Goal: Task Accomplishment & Management: Complete application form

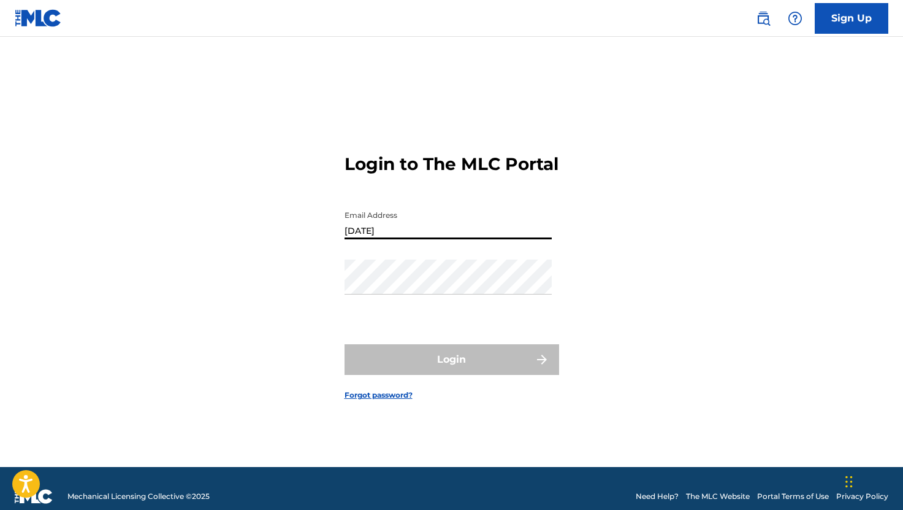
drag, startPoint x: 368, startPoint y: 242, endPoint x: 295, endPoint y: 239, distance: 73.0
click at [295, 239] on div "Login to The MLC Portal Email Address [DATE] Password Login Forgot password?" at bounding box center [452, 266] width 858 height 399
paste input "o@[DOMAIN_NAME]"
type input "[EMAIL_ADDRESS][DOMAIN_NAME]"
click at [608, 290] on div "Login to The MLC Portal Email Address [EMAIL_ADDRESS][DOMAIN_NAME] Password Log…" at bounding box center [452, 266] width 858 height 399
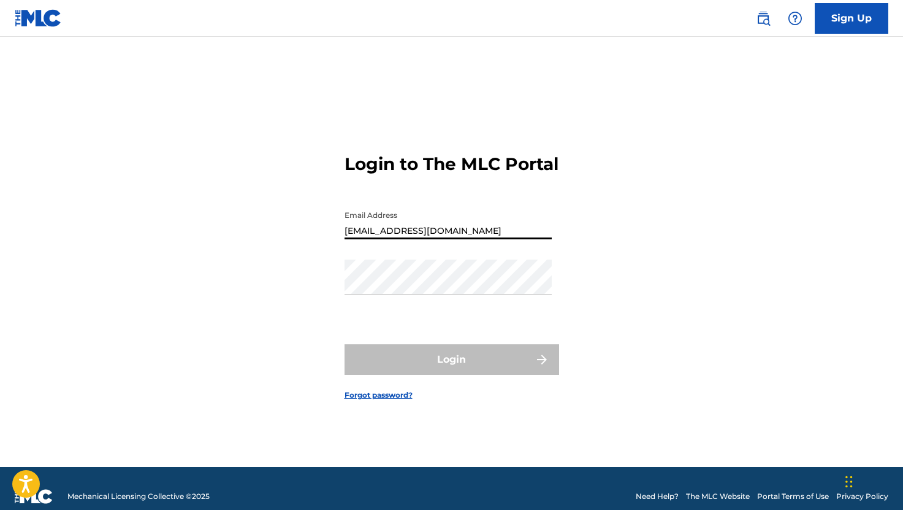
drag, startPoint x: 529, startPoint y: 241, endPoint x: 297, endPoint y: 239, distance: 231.2
click at [297, 239] on div "Login to The MLC Portal Email Address [EMAIL_ADDRESS][DOMAIN_NAME] Password Log…" at bounding box center [452, 266] width 858 height 399
click at [372, 400] on link "Forgot password?" at bounding box center [379, 394] width 68 height 11
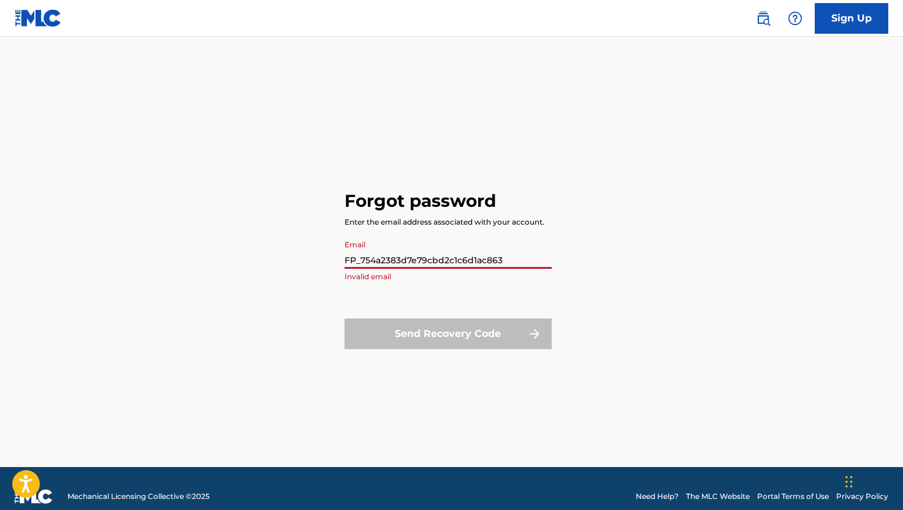
click at [491, 267] on input "FP_754a2383d7e79cbd2c1c6d1ac863" at bounding box center [448, 251] width 207 height 35
drag, startPoint x: 511, startPoint y: 264, endPoint x: 266, endPoint y: 254, distance: 246.1
click at [266, 254] on div "Forgot password Enter the email address associated with your account. Email FP_…" at bounding box center [452, 266] width 858 height 399
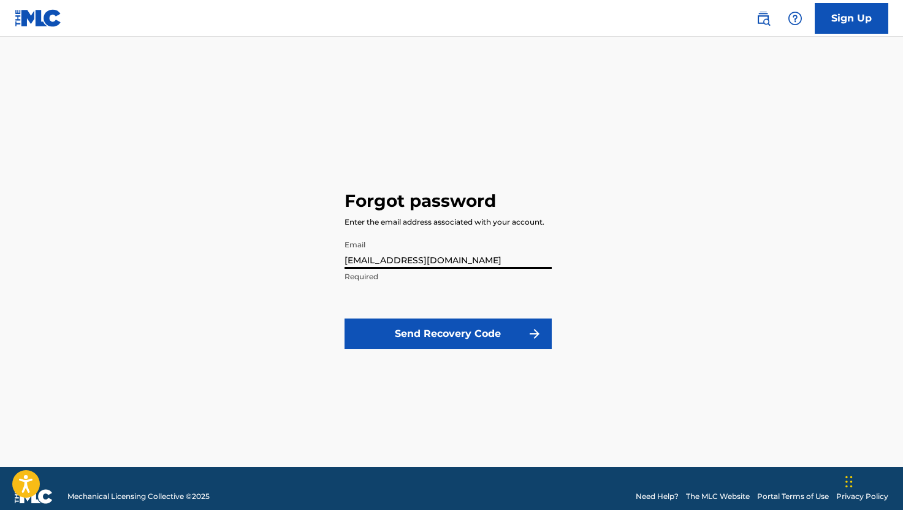
type input "[EMAIL_ADDRESS][DOMAIN_NAME]"
click at [394, 335] on button "Send Recovery Code" at bounding box center [448, 333] width 207 height 31
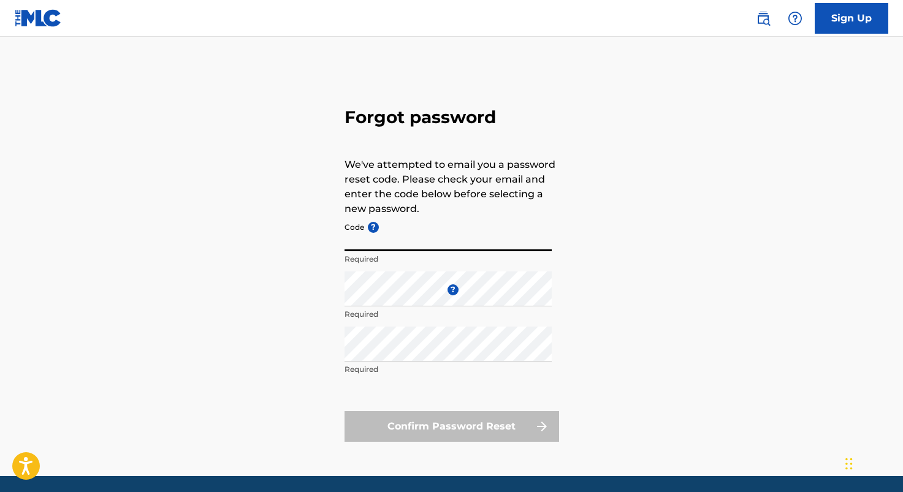
click at [395, 246] on input "Code ?" at bounding box center [448, 233] width 207 height 35
paste input "FP_323780f9df64eb8a1f753ca25431"
type input "FP_323780f9df64eb8a1f753ca25431"
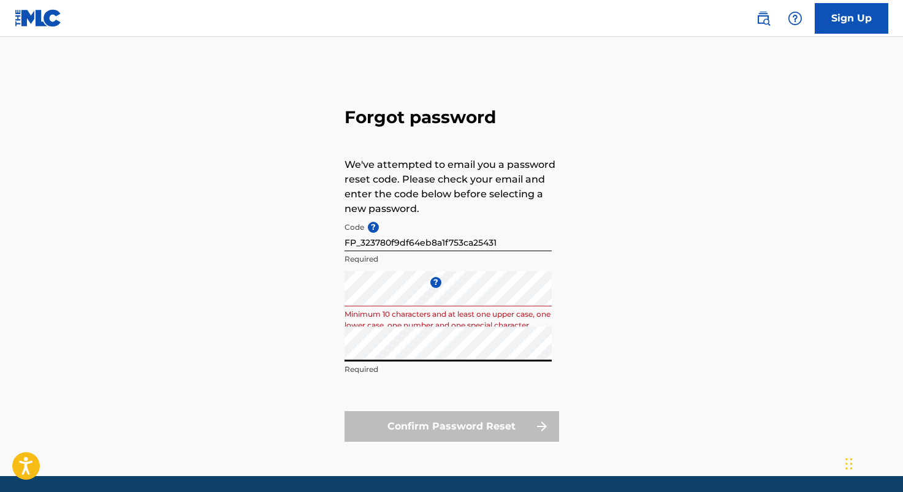
click at [338, 350] on div "Forgot password We've attempted to email you a password reset code. Please chec…" at bounding box center [452, 271] width 858 height 409
click at [462, 384] on form "Code ? FP_323780f9df64eb8a1f753ca25431 Required Enter a new password ? Minimum …" at bounding box center [452, 329] width 215 height 226
click at [463, 422] on div "Confirm Password Reset" at bounding box center [452, 426] width 215 height 31
click at [325, 296] on div "Forgot password We've attempted to email you a password reset code. Please chec…" at bounding box center [452, 271] width 858 height 409
click at [329, 296] on div "Forgot password We've attempted to email you a password reset code. Please chec…" at bounding box center [452, 271] width 858 height 409
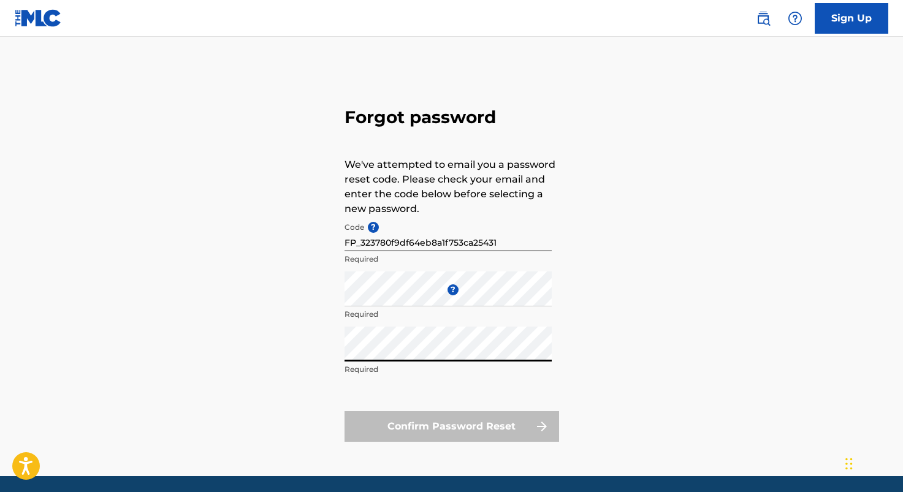
click at [326, 352] on div "Forgot password We've attempted to email you a password reset code. Please chec…" at bounding box center [452, 271] width 858 height 409
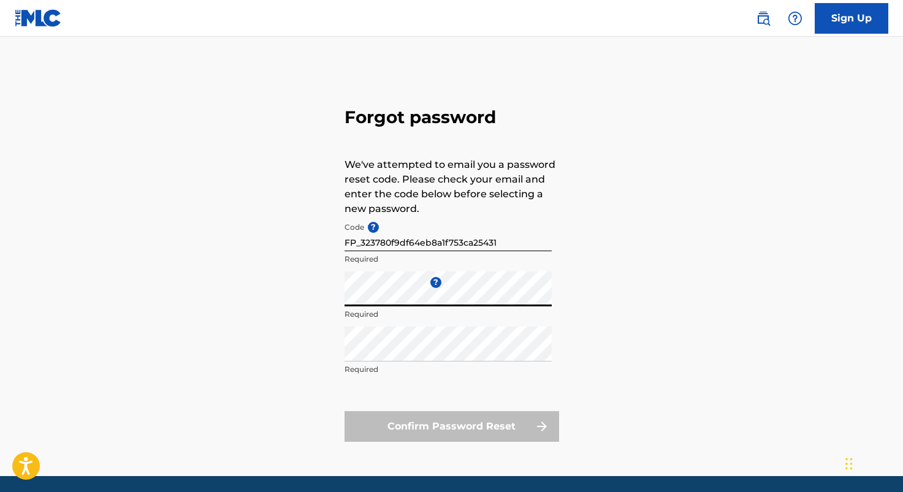
click at [326, 299] on div "Forgot password We've attempted to email you a password reset code. Please chec…" at bounding box center [452, 271] width 858 height 409
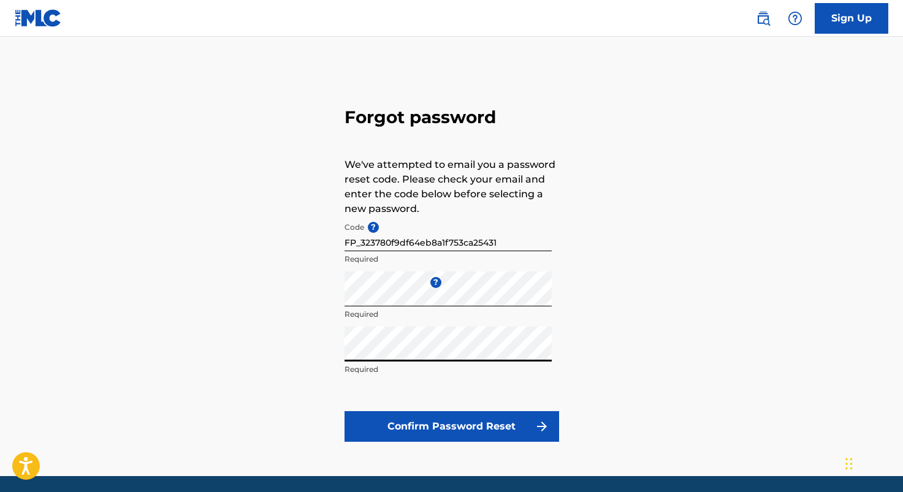
click at [477, 429] on button "Confirm Password Reset" at bounding box center [452, 426] width 215 height 31
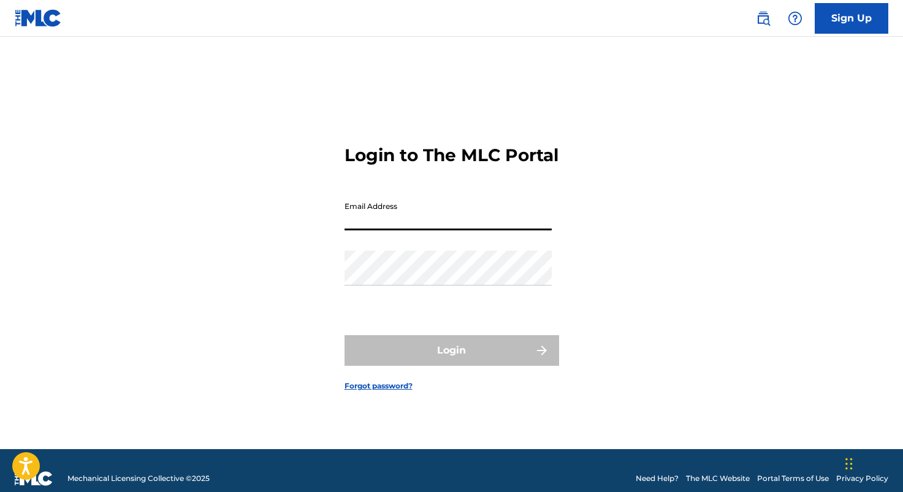
click at [546, 231] on input "Email Address" at bounding box center [448, 213] width 207 height 35
click at [440, 231] on input "Email Address" at bounding box center [448, 213] width 207 height 35
type input "[EMAIL_ADDRESS][DOMAIN_NAME]"
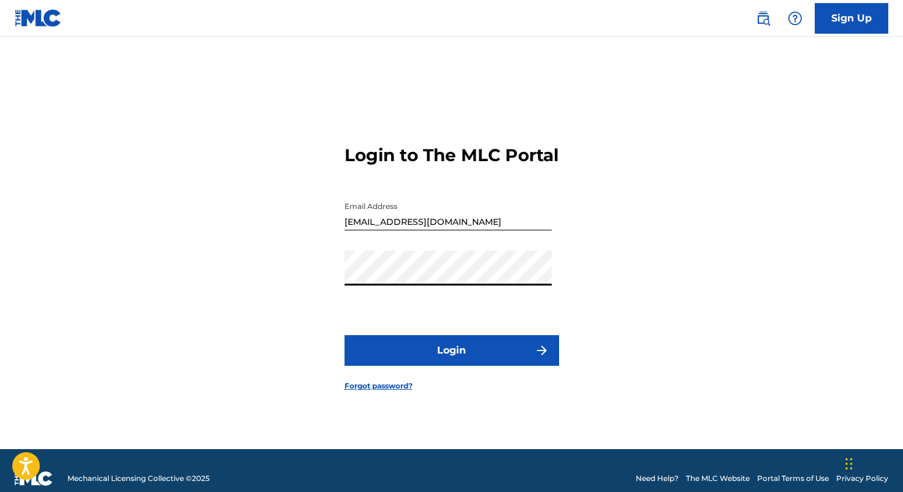
click at [466, 359] on button "Login" at bounding box center [452, 350] width 215 height 31
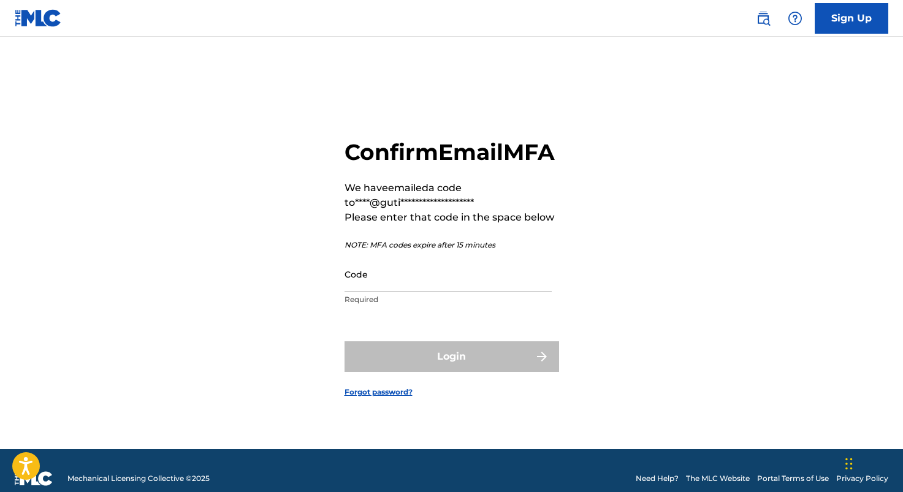
click at [384, 292] on input "Code" at bounding box center [448, 274] width 207 height 35
paste input "562648"
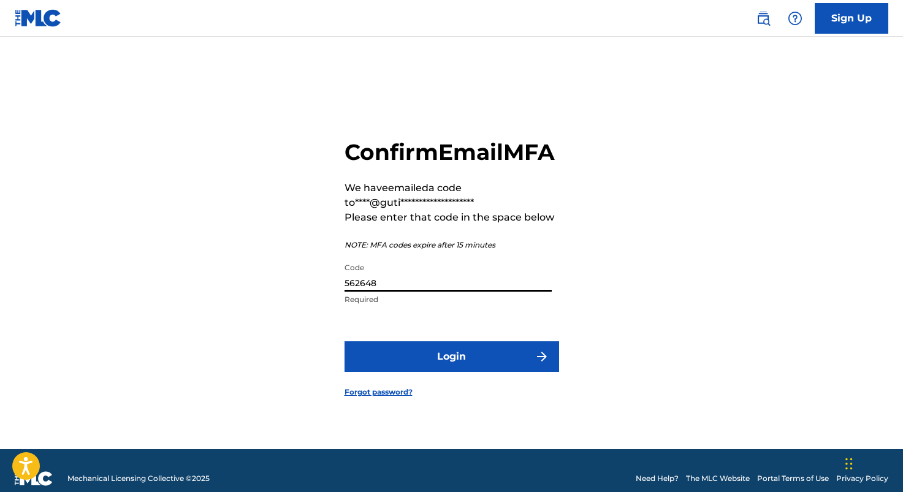
type input "562648"
click at [451, 372] on button "Login" at bounding box center [452, 357] width 215 height 31
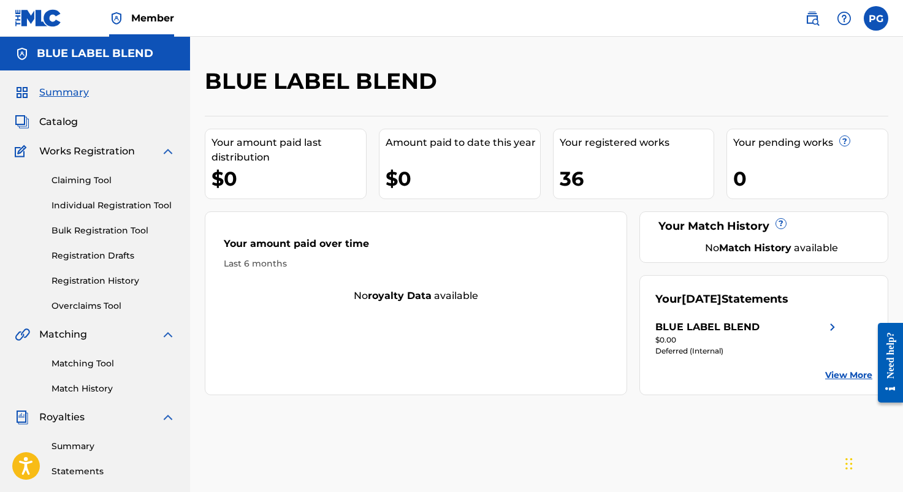
click at [64, 124] on span "Catalog" at bounding box center [58, 122] width 39 height 15
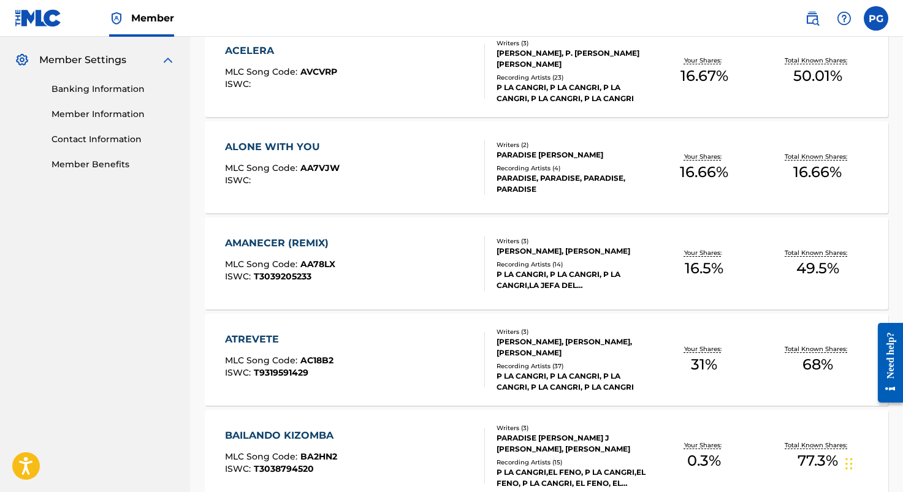
scroll to position [492, 0]
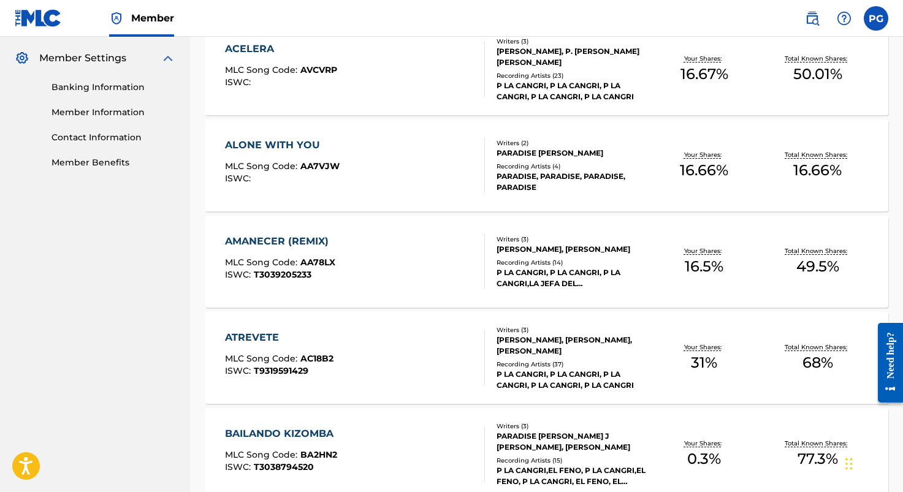
click at [348, 376] on div "ATREVETE MLC Song Code : AC18B2 ISWC : T9319591429" at bounding box center [355, 358] width 260 height 55
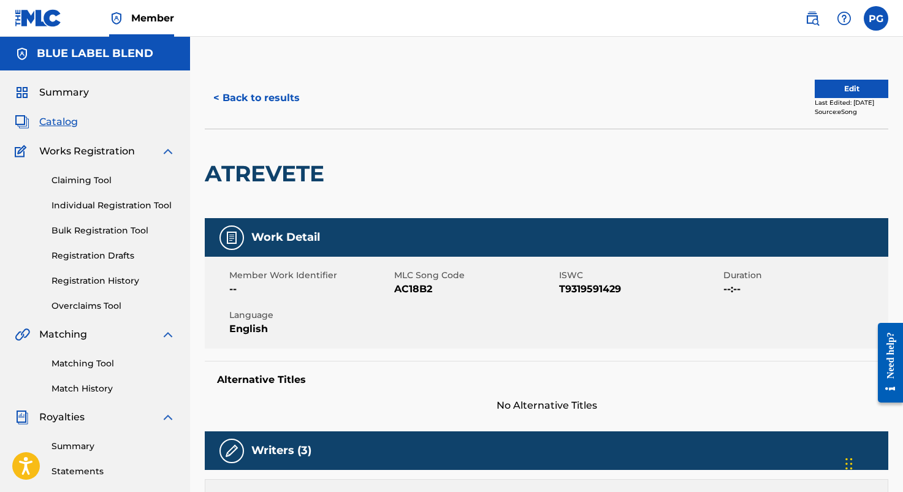
click at [220, 99] on button "< Back to results" at bounding box center [257, 98] width 104 height 31
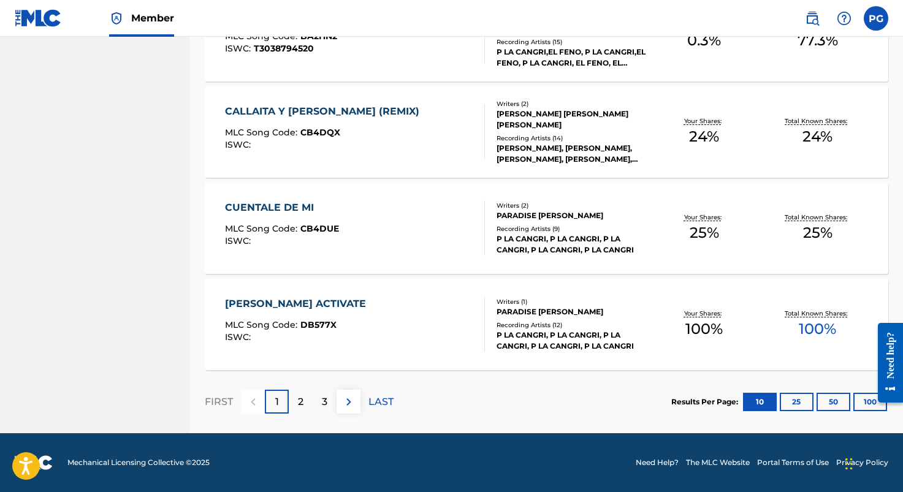
scroll to position [911, 0]
click at [873, 403] on div at bounding box center [886, 362] width 34 height 101
click at [866, 399] on button "100" at bounding box center [871, 402] width 34 height 18
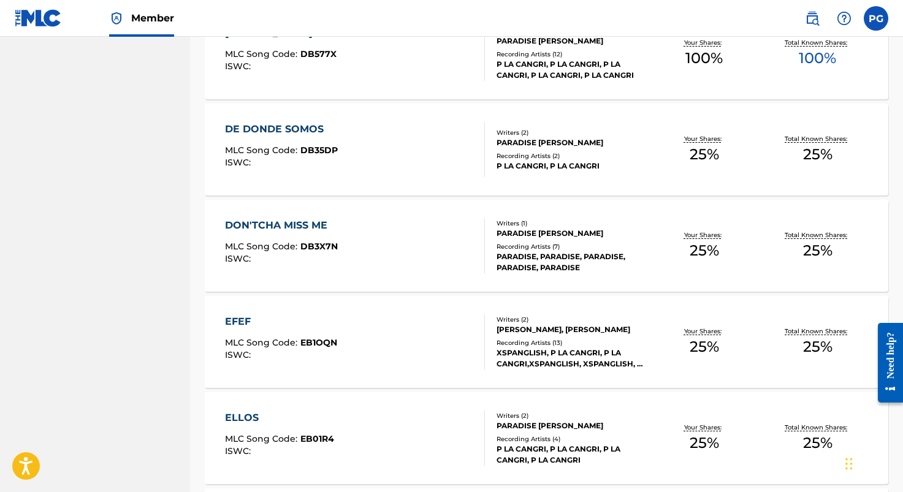
scroll to position [1285, 0]
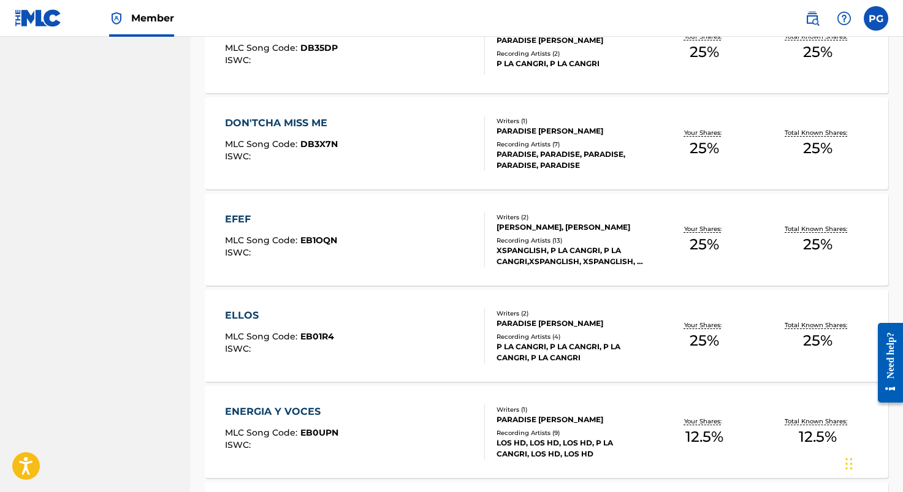
click at [286, 235] on span "MLC Song Code :" at bounding box center [262, 240] width 75 height 11
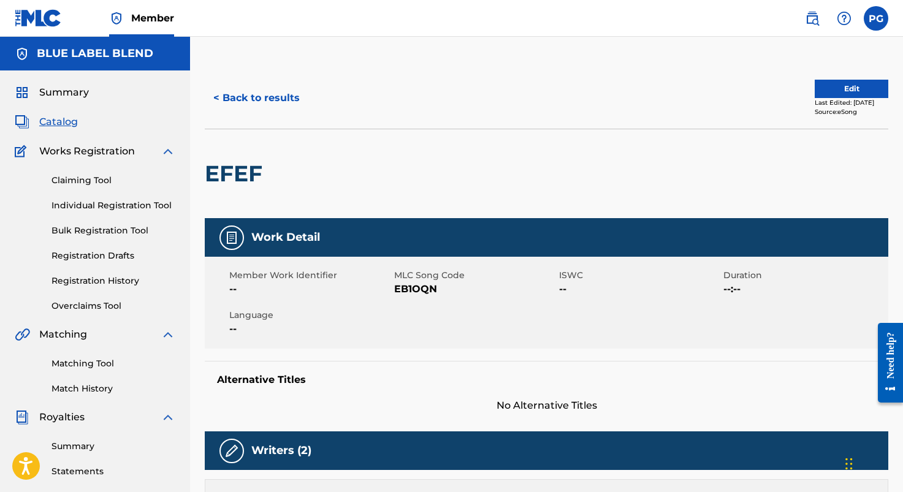
click at [219, 94] on button "< Back to results" at bounding box center [257, 98] width 104 height 31
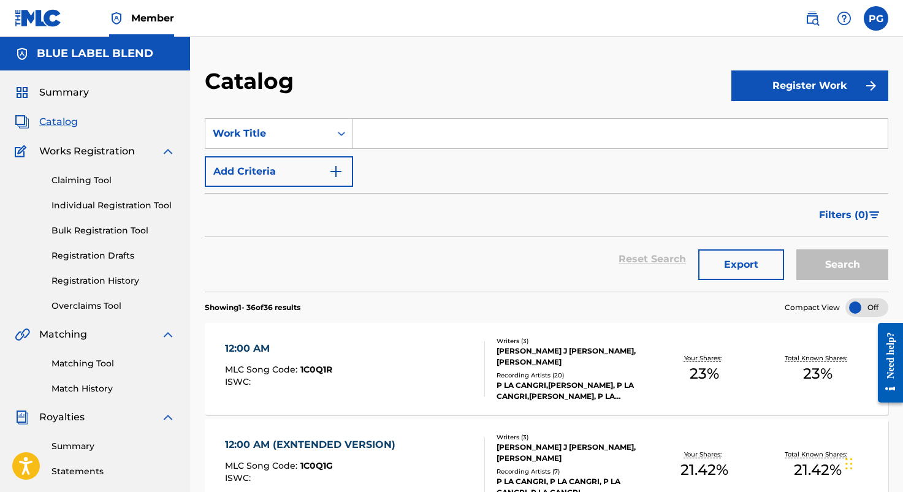
click at [780, 91] on button "Register Work" at bounding box center [810, 86] width 157 height 31
click at [765, 125] on link "Individual" at bounding box center [810, 125] width 157 height 29
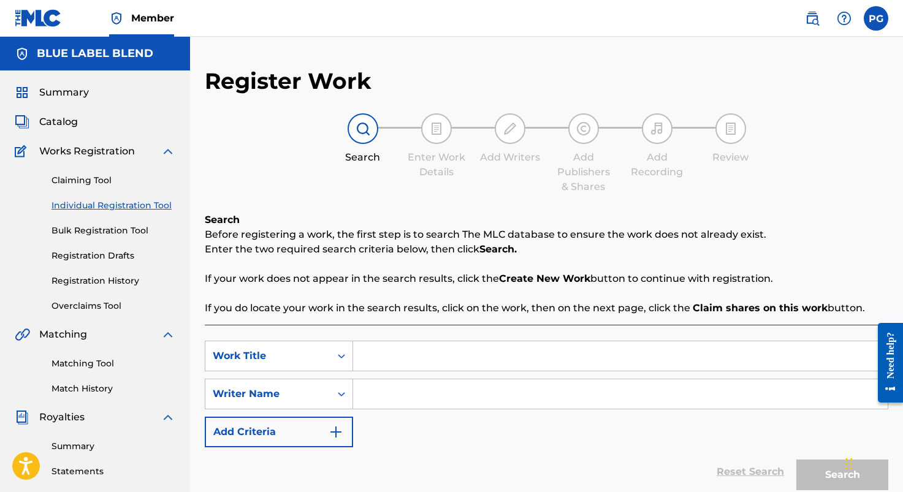
click at [386, 359] on input "Search Form" at bounding box center [620, 356] width 535 height 29
click at [391, 359] on input "Search Form" at bounding box center [620, 356] width 535 height 29
paste input "Ey! Amapiano (Boss Of The Block Mix)"
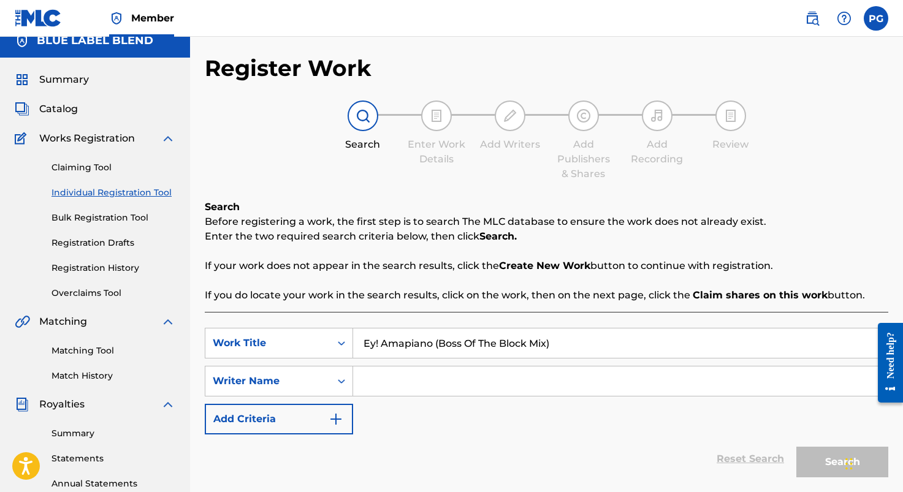
scroll to position [20, 0]
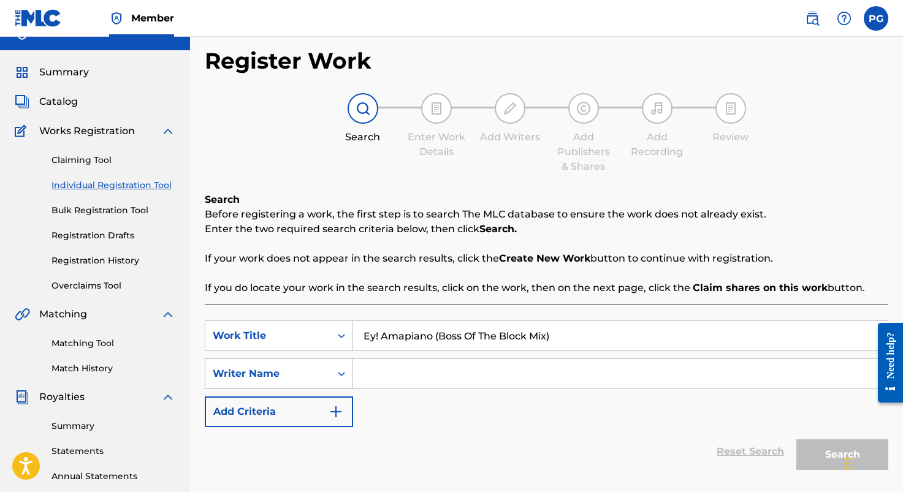
type input "Ey! Amapiano (Boss Of The Block Mix)"
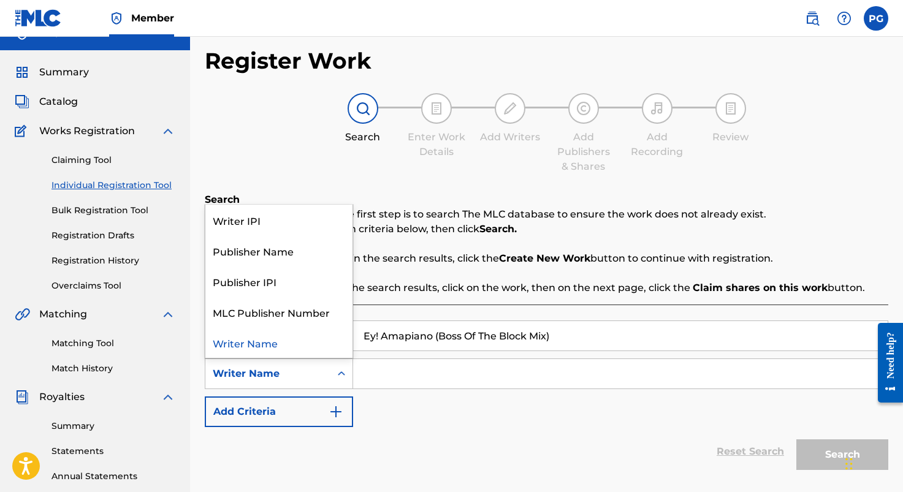
click at [339, 374] on icon "Search Form" at bounding box center [341, 374] width 7 height 4
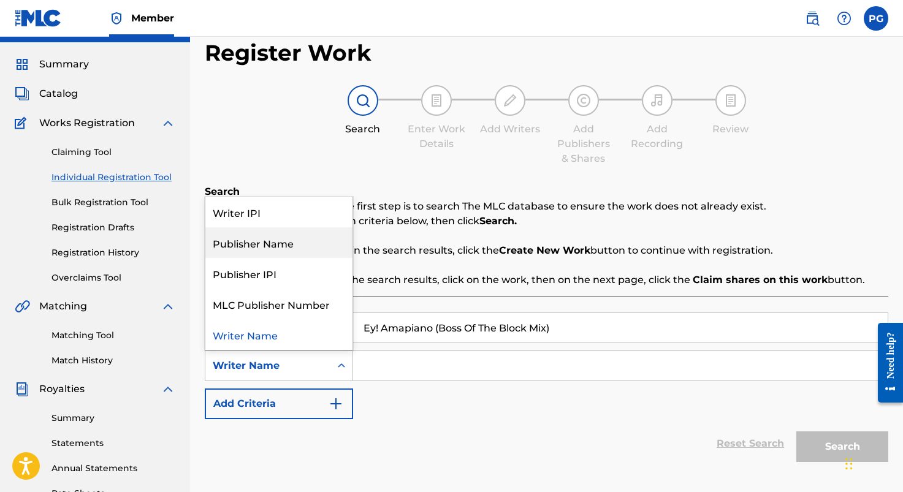
click at [270, 242] on div "Publisher Name" at bounding box center [278, 242] width 147 height 31
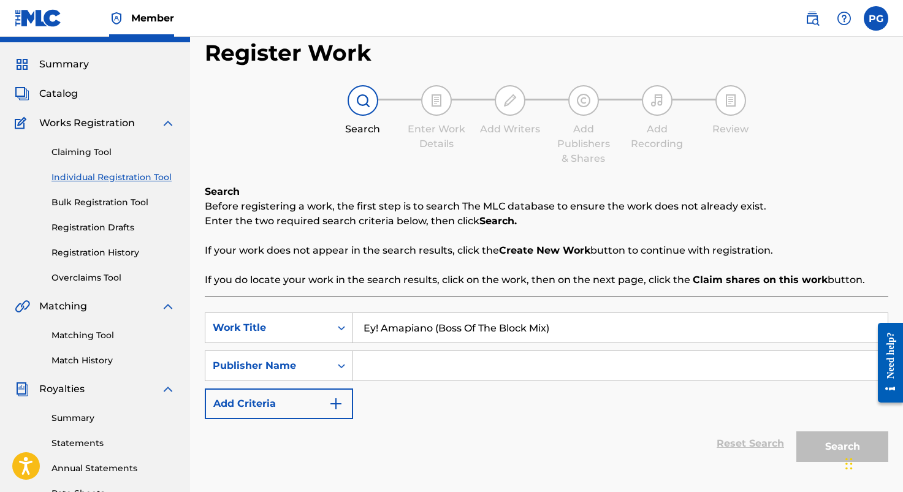
click at [387, 369] on input "Search Form" at bounding box center [620, 365] width 535 height 29
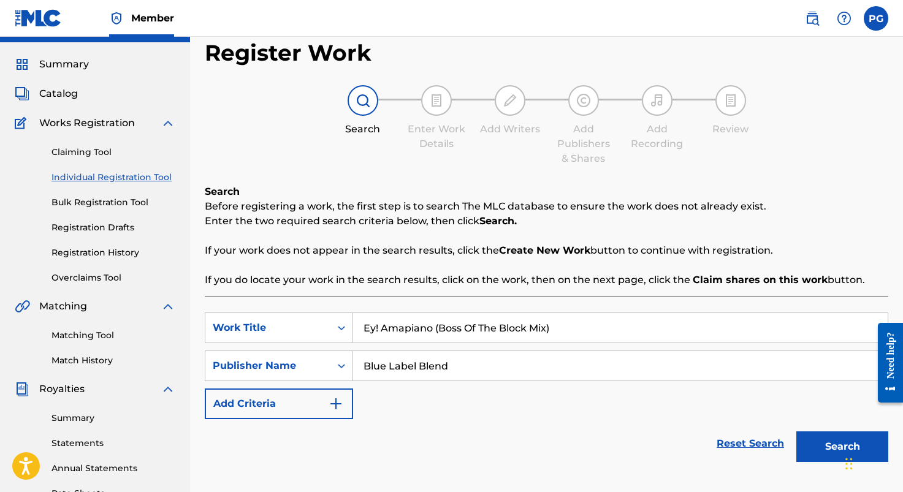
type input "Blue Label Blend"
click at [336, 408] on img "Search Form" at bounding box center [336, 404] width 15 height 15
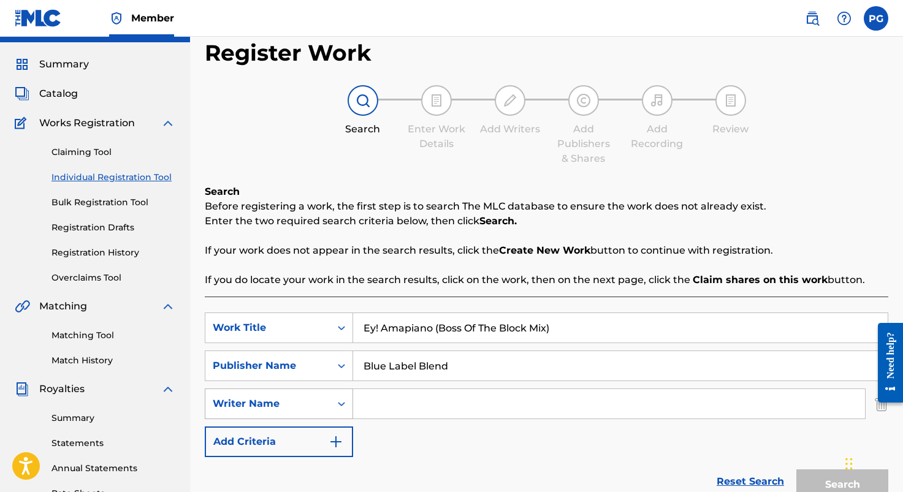
click at [314, 404] on div "Writer Name" at bounding box center [268, 404] width 110 height 15
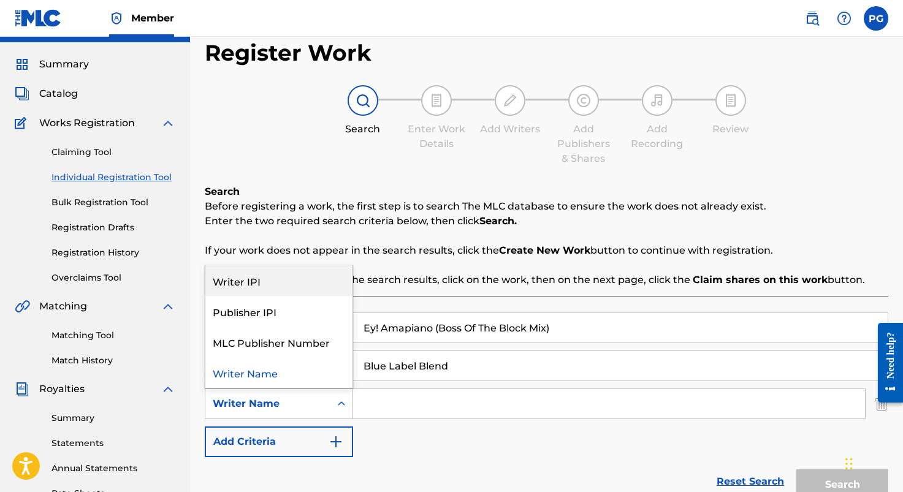
click at [277, 283] on div "Writer IPI" at bounding box center [278, 281] width 147 height 31
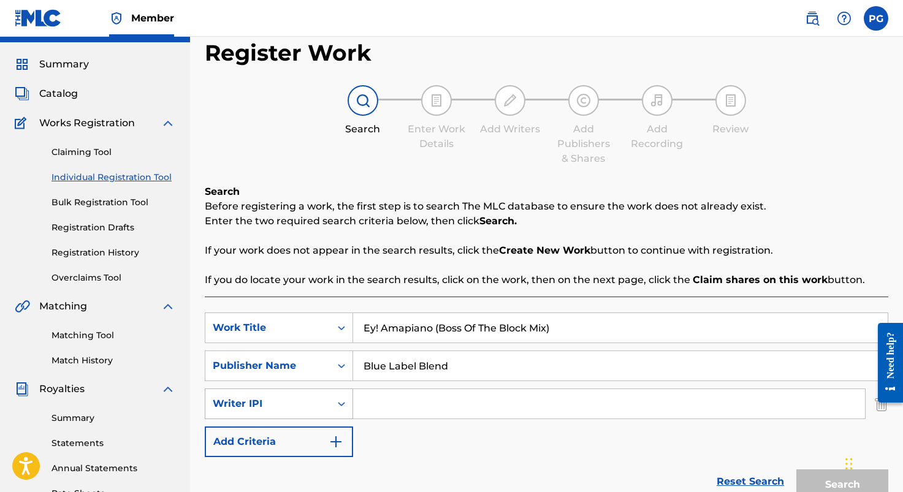
click at [340, 405] on icon "Search Form" at bounding box center [341, 404] width 7 height 4
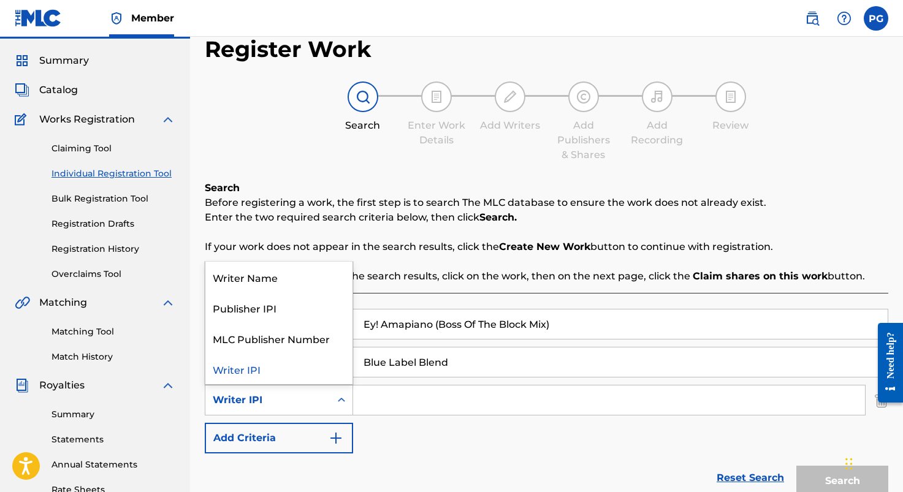
scroll to position [32, 0]
click at [260, 279] on div "Writer Name" at bounding box center [278, 277] width 147 height 31
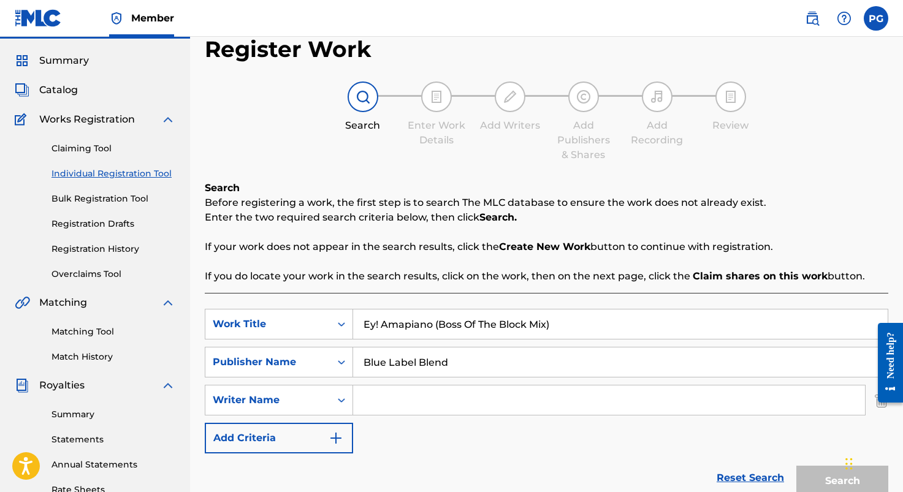
click at [383, 403] on input "Search Form" at bounding box center [609, 400] width 512 height 29
paste input "[PERSON_NAME]"
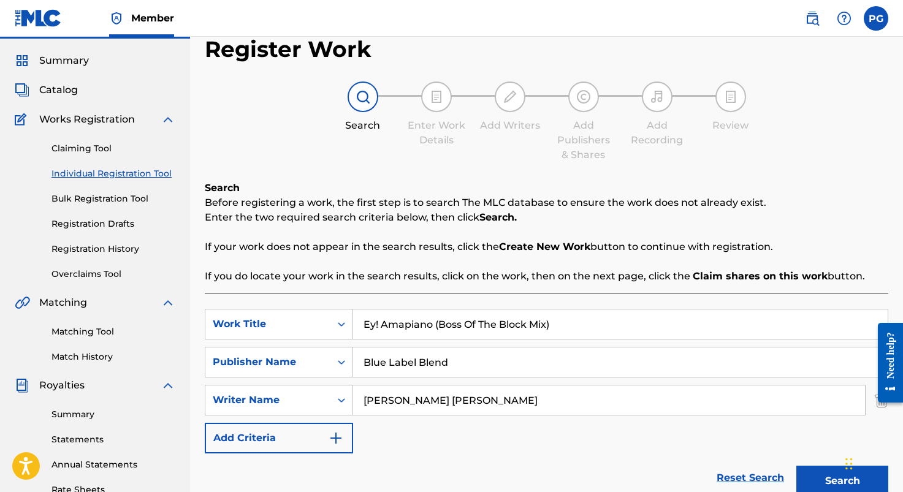
type input "[PERSON_NAME] [PERSON_NAME]"
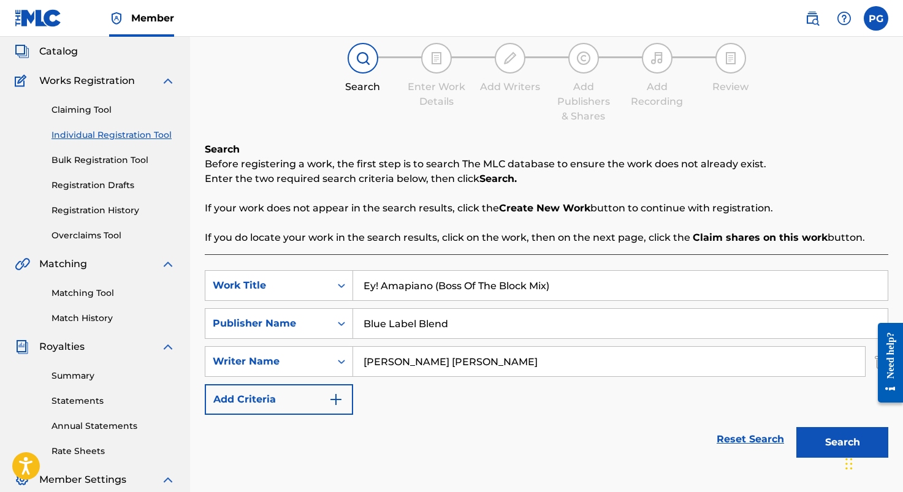
scroll to position [75, 0]
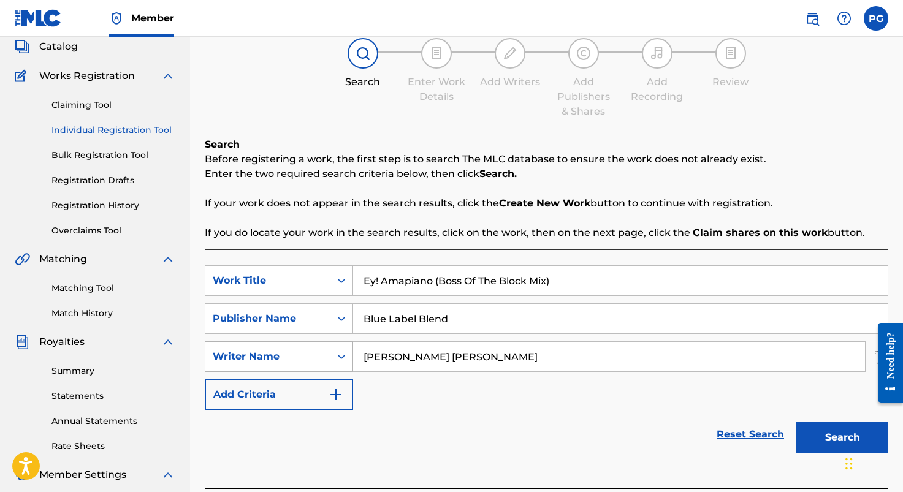
drag, startPoint x: 506, startPoint y: 359, endPoint x: 340, endPoint y: 367, distance: 165.8
click at [340, 367] on div "SearchWithCriteriaf119e129-dc8a-4970-8ef0-cf2ceee0fa49 Writer Name [PERSON_NAME…" at bounding box center [547, 357] width 684 height 31
drag, startPoint x: 494, startPoint y: 361, endPoint x: 364, endPoint y: 344, distance: 131.7
click at [364, 344] on input "[PERSON_NAME] [PERSON_NAME]" at bounding box center [609, 356] width 512 height 29
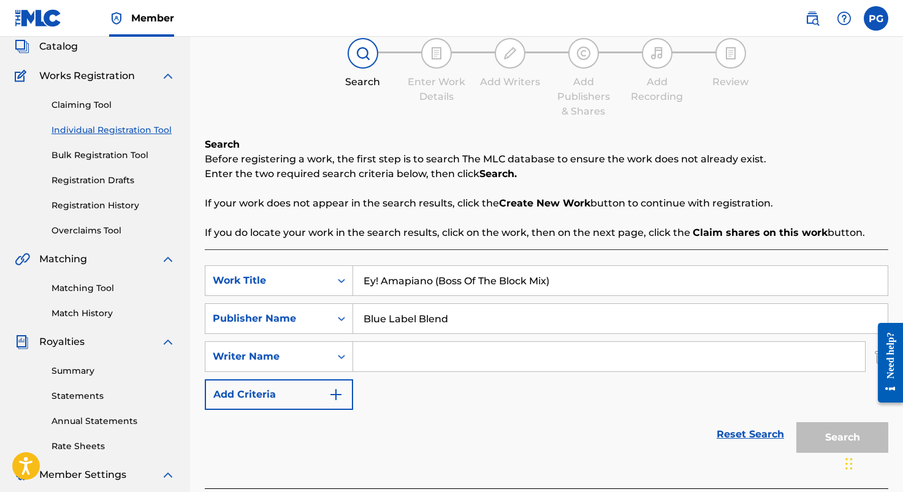
click at [835, 443] on div "Search" at bounding box center [839, 434] width 98 height 49
click at [394, 357] on input "Search Form" at bounding box center [609, 356] width 512 height 29
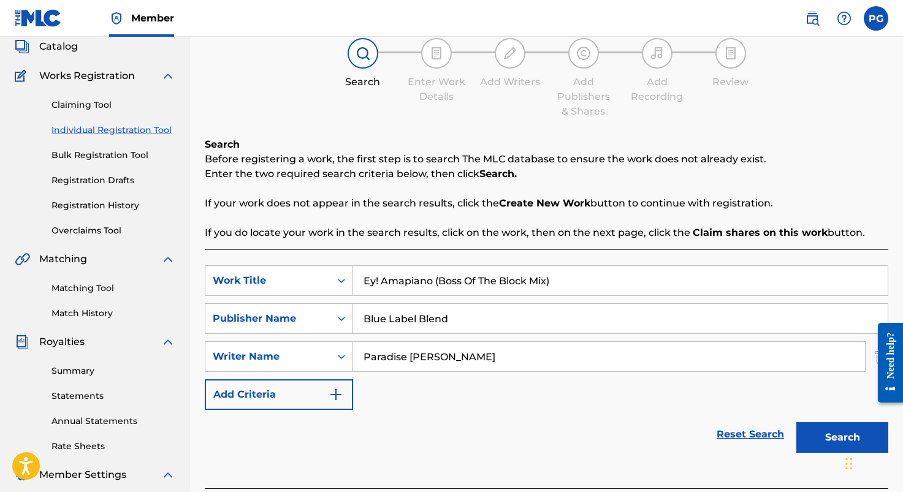
type input "Paradise [PERSON_NAME]"
click at [827, 441] on button "Search" at bounding box center [843, 437] width 92 height 31
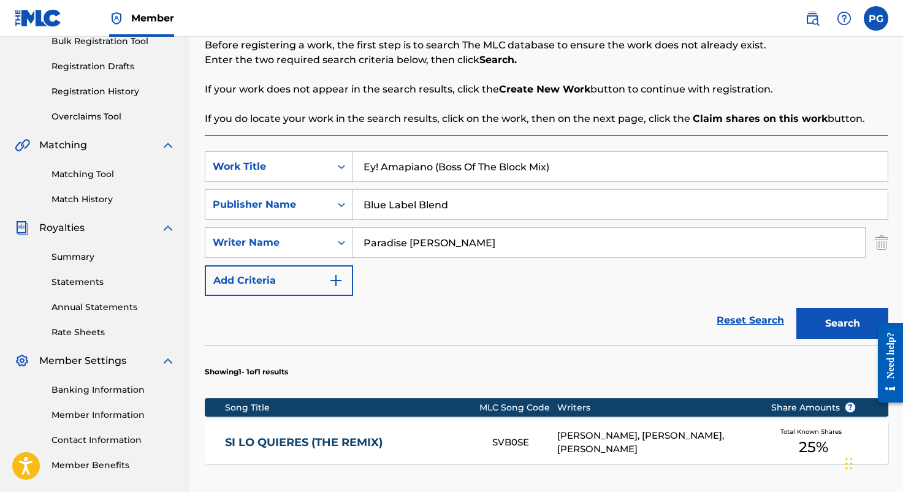
scroll to position [329, 0]
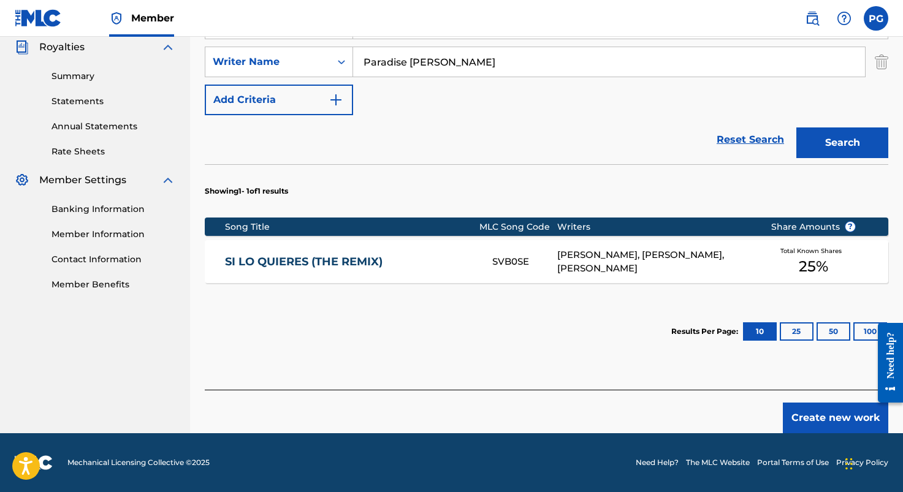
click at [814, 419] on button "Create new work" at bounding box center [835, 418] width 105 height 31
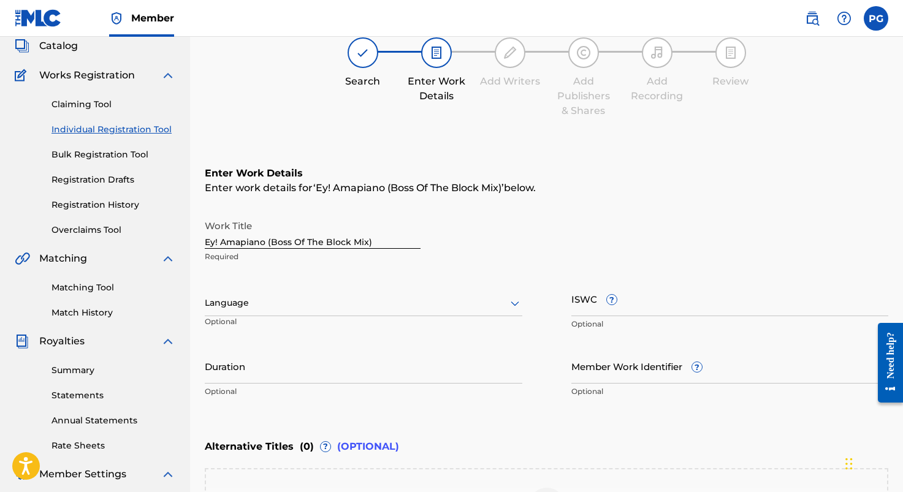
scroll to position [26, 0]
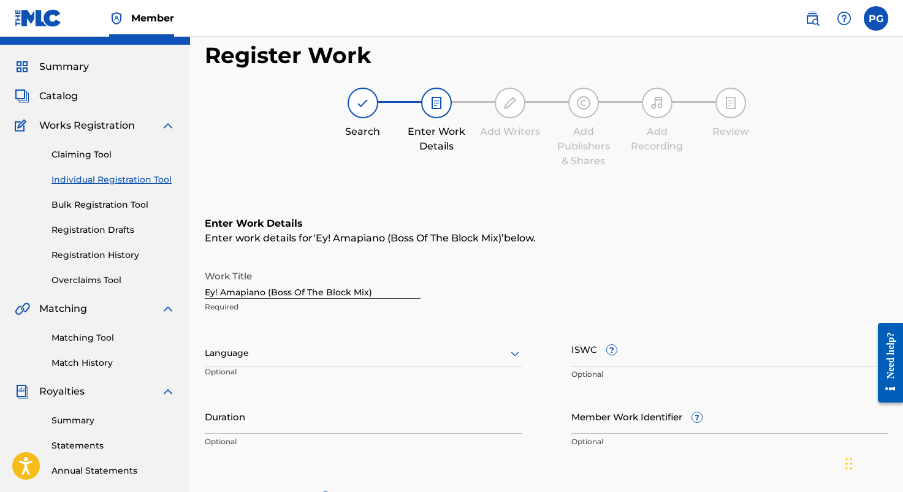
click at [288, 357] on div "Language" at bounding box center [364, 354] width 318 height 26
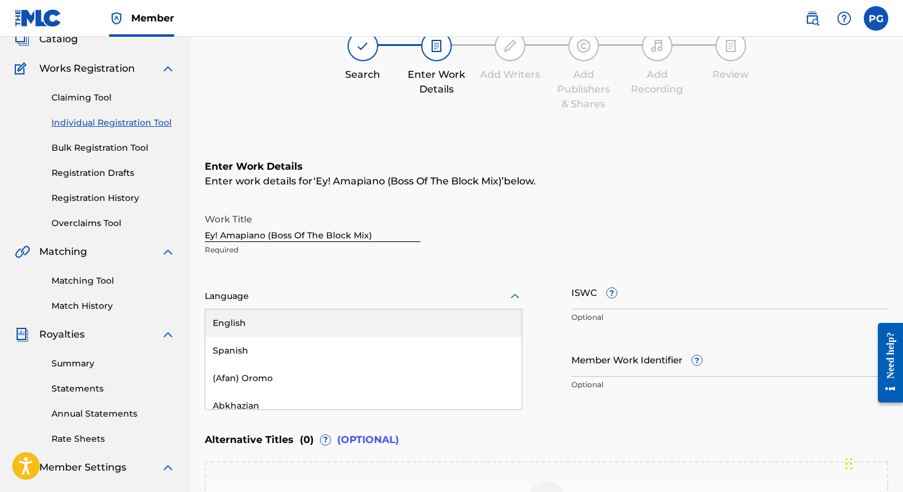
scroll to position [85, 0]
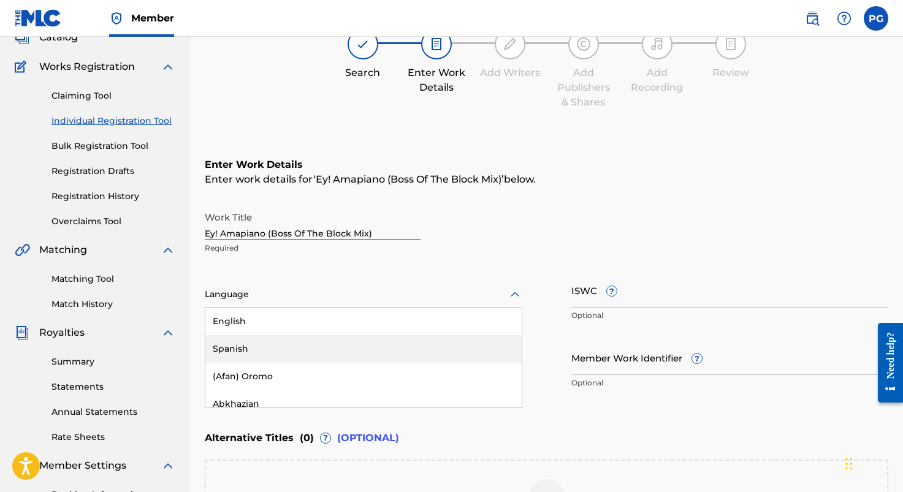
click at [251, 350] on div "Spanish" at bounding box center [363, 349] width 316 height 28
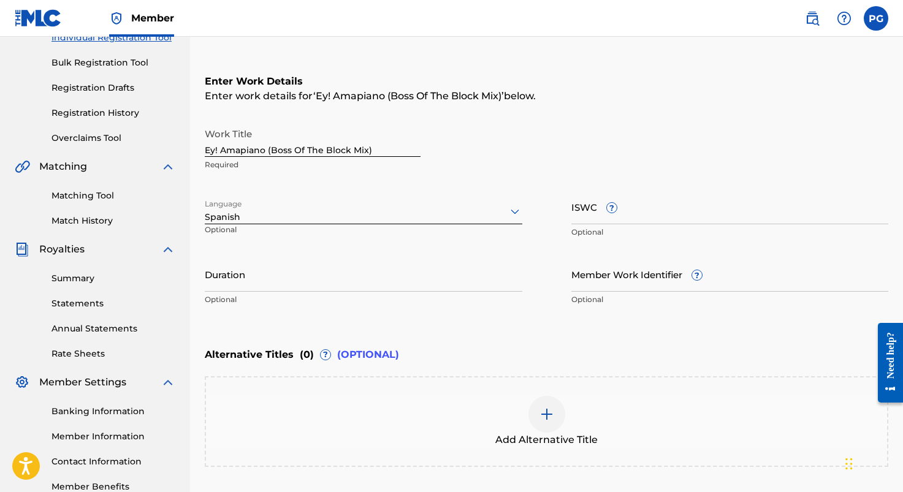
scroll to position [165, 0]
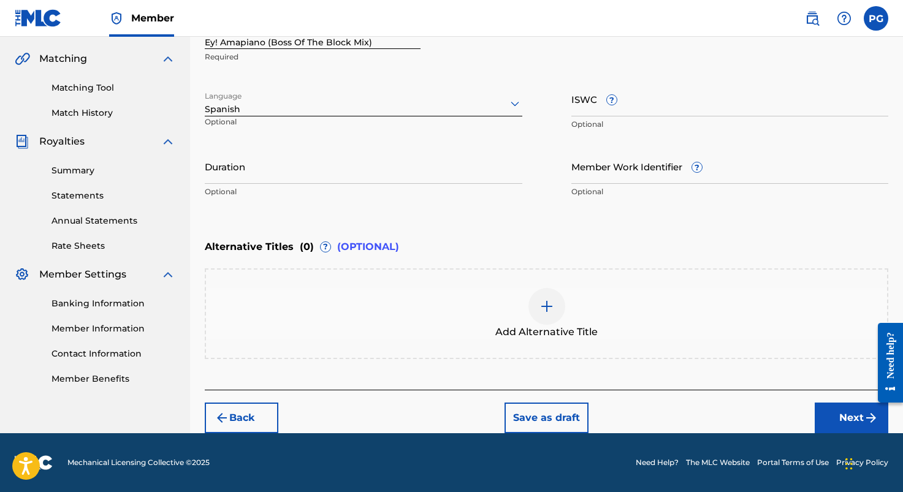
click at [841, 420] on button "Next" at bounding box center [852, 418] width 74 height 31
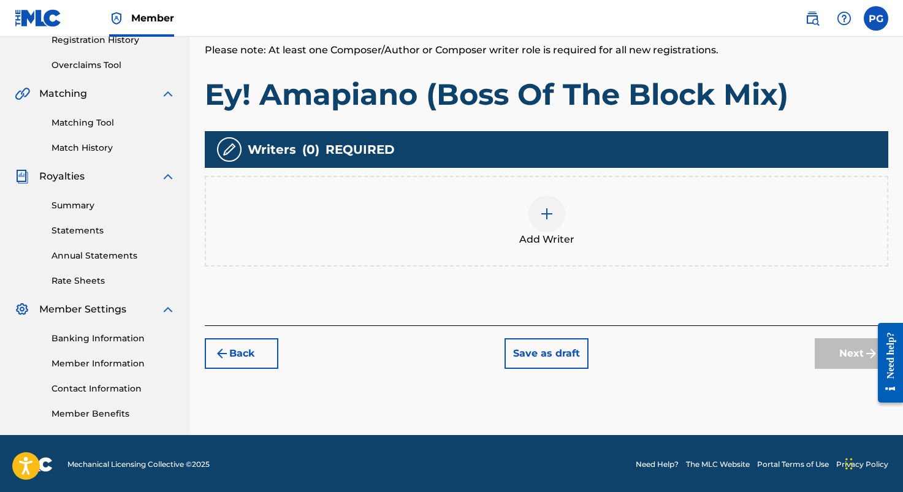
scroll to position [235, 0]
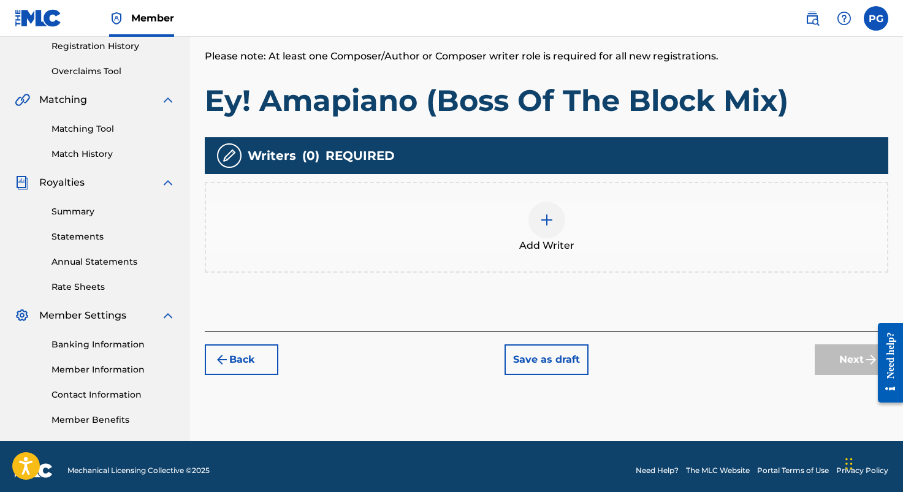
click at [548, 219] on img at bounding box center [547, 220] width 15 height 15
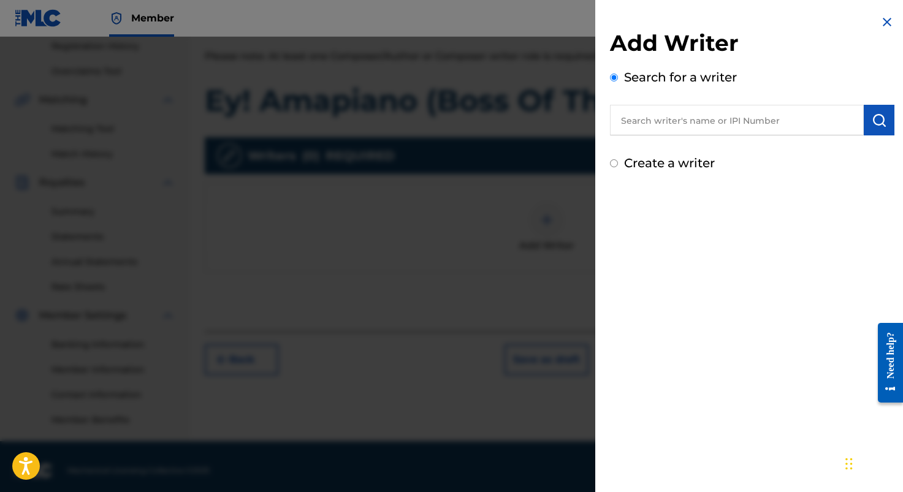
click at [671, 127] on input "text" at bounding box center [737, 120] width 254 height 31
click at [634, 117] on input "text" at bounding box center [737, 120] width 254 height 31
type input "P"
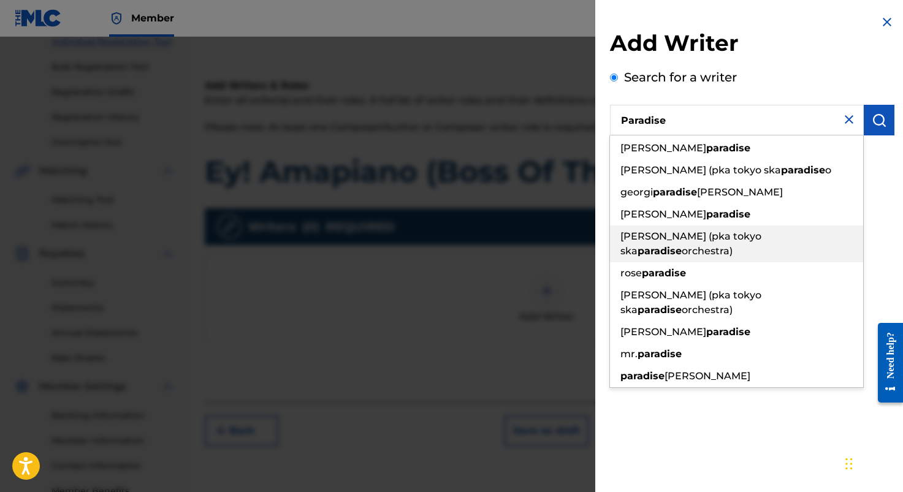
scroll to position [161, 0]
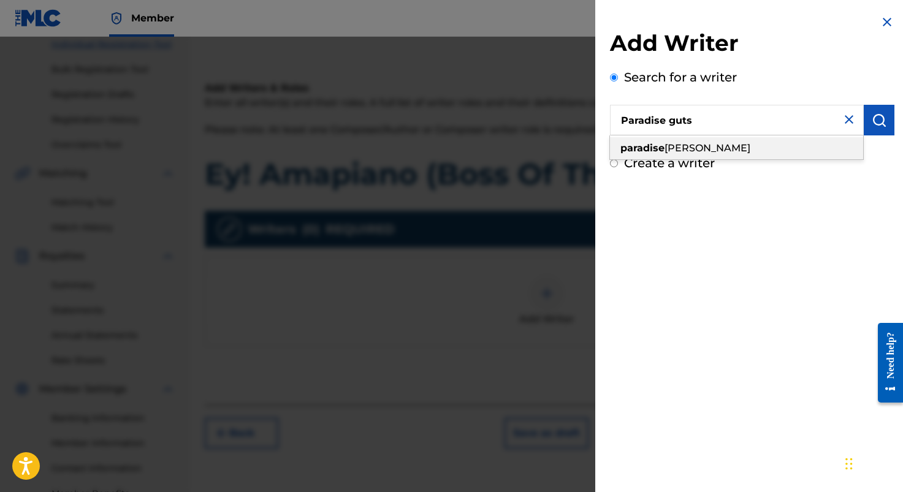
drag, startPoint x: 701, startPoint y: 134, endPoint x: 727, endPoint y: 147, distance: 28.8
click at [727, 147] on div "paradise [PERSON_NAME]" at bounding box center [736, 148] width 253 height 22
type input "paradise [PERSON_NAME]"
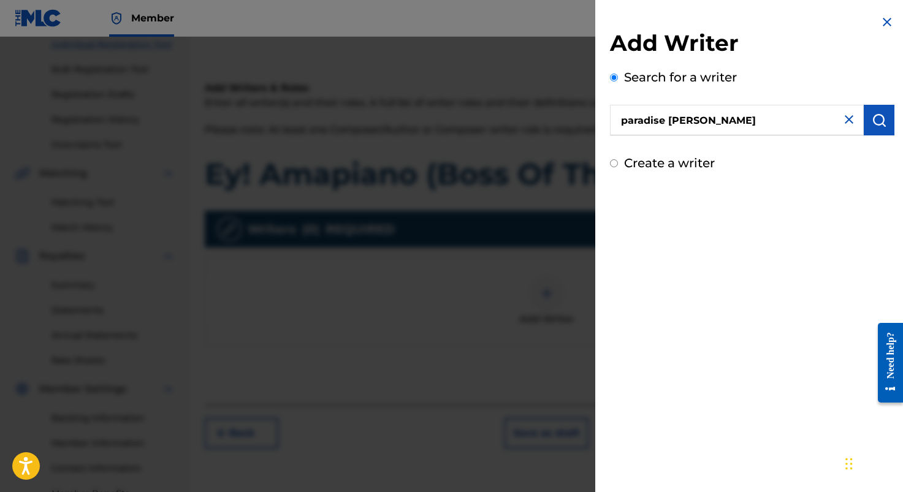
drag, startPoint x: 732, startPoint y: 126, endPoint x: 624, endPoint y: 118, distance: 108.9
click at [624, 118] on input "paradise [PERSON_NAME]" at bounding box center [737, 120] width 254 height 31
click at [711, 119] on input "text" at bounding box center [737, 120] width 254 height 31
paste input "333806571"
type input "333806571"
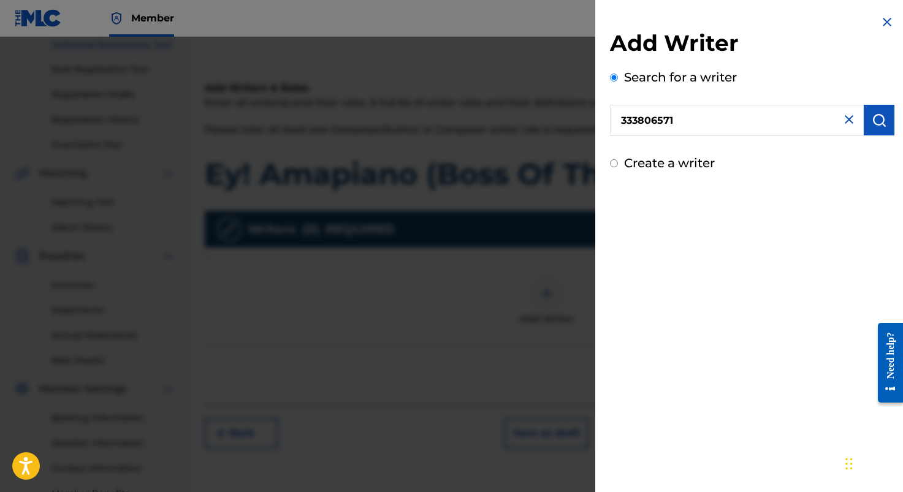
click at [874, 123] on img "submit" at bounding box center [879, 120] width 15 height 15
click at [614, 217] on input "Create a writer" at bounding box center [614, 216] width 8 height 8
radio input "false"
radio input "true"
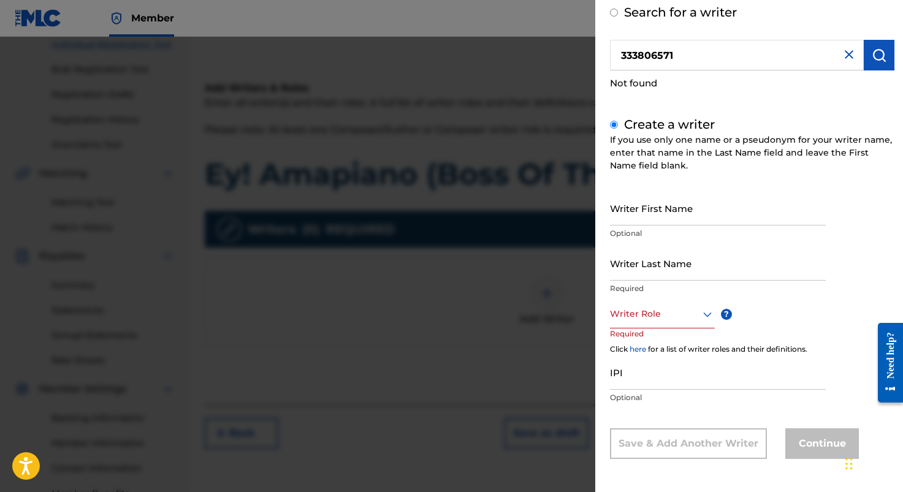
scroll to position [64, 0]
click at [646, 374] on input "IPI" at bounding box center [718, 373] width 216 height 35
paste input "333806571"
type input "333806571"
click at [847, 56] on img at bounding box center [849, 55] width 15 height 15
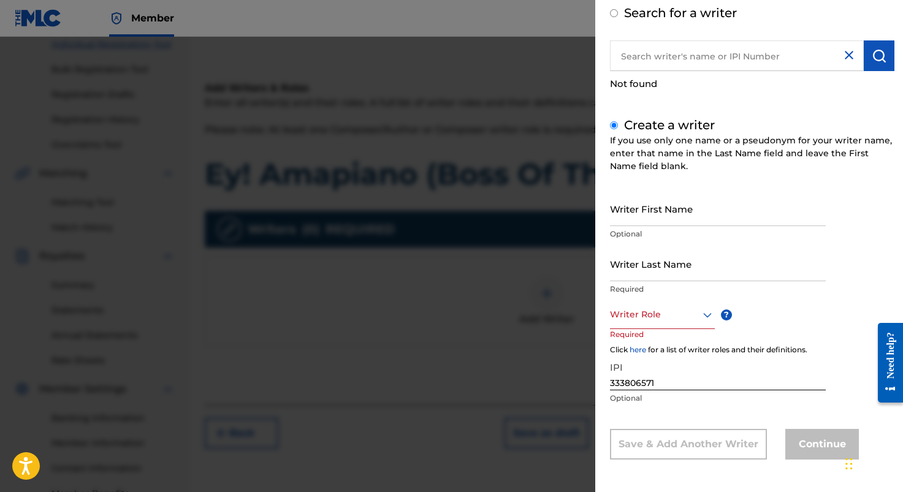
scroll to position [39, 0]
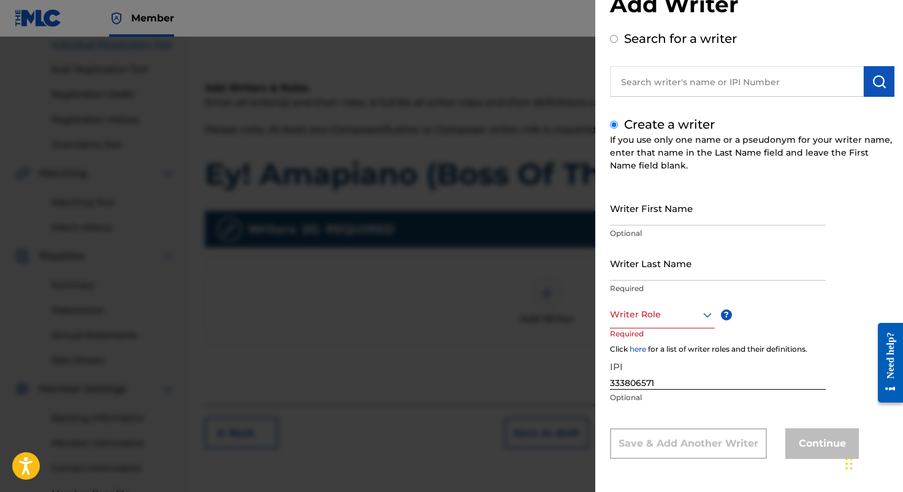
click at [616, 123] on input "Create a writer" at bounding box center [614, 125] width 8 height 8
click at [635, 80] on input "text" at bounding box center [737, 81] width 254 height 31
radio input "true"
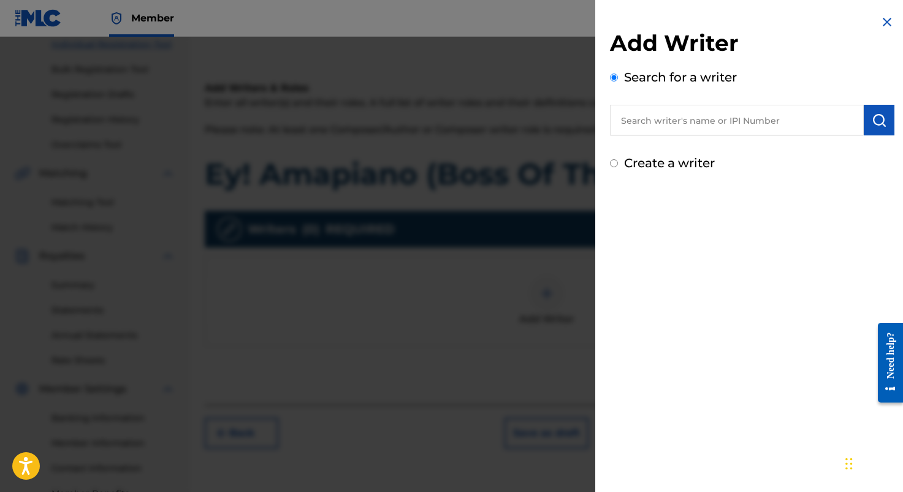
paste input "333806571"
click at [877, 123] on img "submit" at bounding box center [879, 120] width 15 height 15
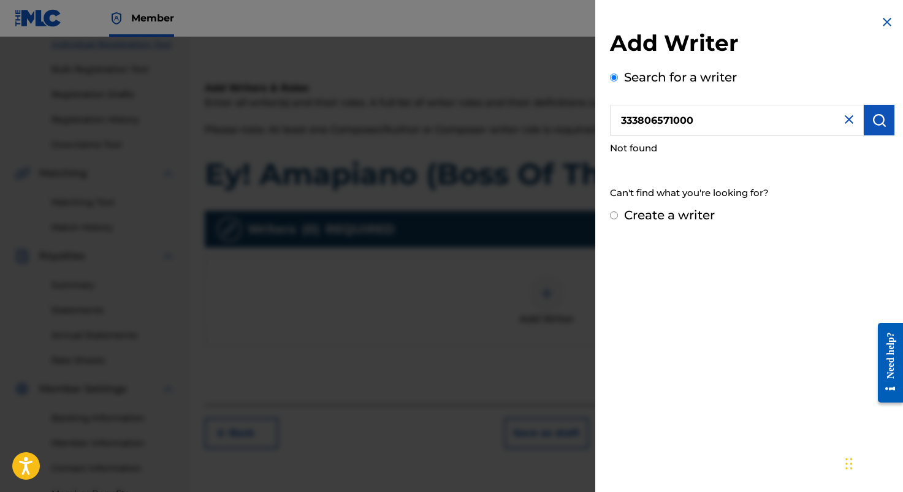
click at [704, 123] on input "333806571000" at bounding box center [737, 120] width 254 height 31
click at [877, 121] on img "submit" at bounding box center [879, 120] width 15 height 15
drag, startPoint x: 717, startPoint y: 126, endPoint x: 573, endPoint y: 120, distance: 144.2
click at [573, 120] on div "Add Writer Search for a writer 3338065710000 Not found Can't find what you're l…" at bounding box center [451, 265] width 903 height 456
click at [724, 152] on div "paradise [PERSON_NAME]" at bounding box center [736, 148] width 253 height 22
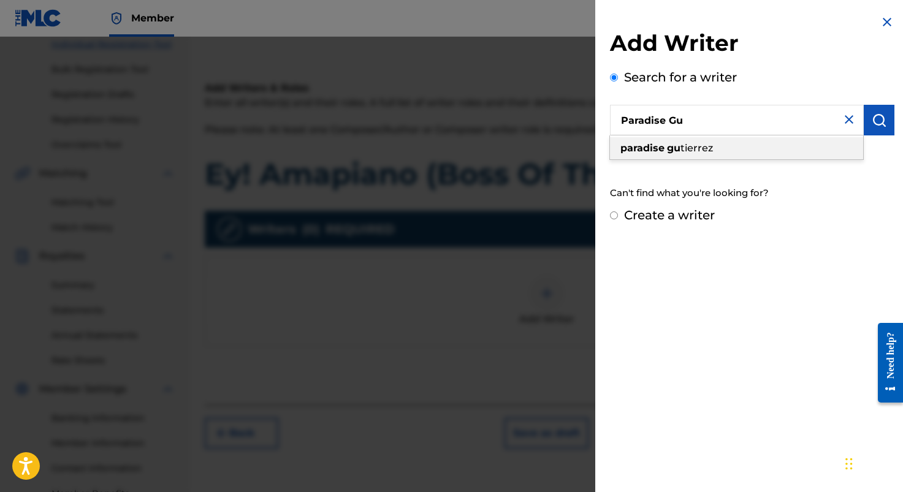
type input "paradise [PERSON_NAME]"
click at [614, 216] on input "Create a writer" at bounding box center [614, 216] width 8 height 8
radio input "false"
radio input "true"
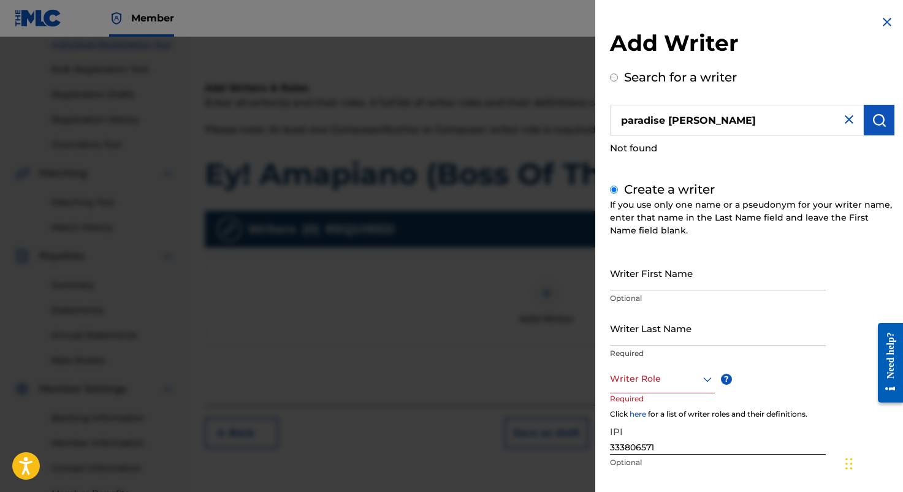
click at [646, 279] on input "Writer First Name" at bounding box center [718, 273] width 216 height 35
paste input "[PERSON_NAME]"
type input "[PERSON_NAME]"
click at [652, 337] on input "Writer Last Name" at bounding box center [718, 328] width 216 height 35
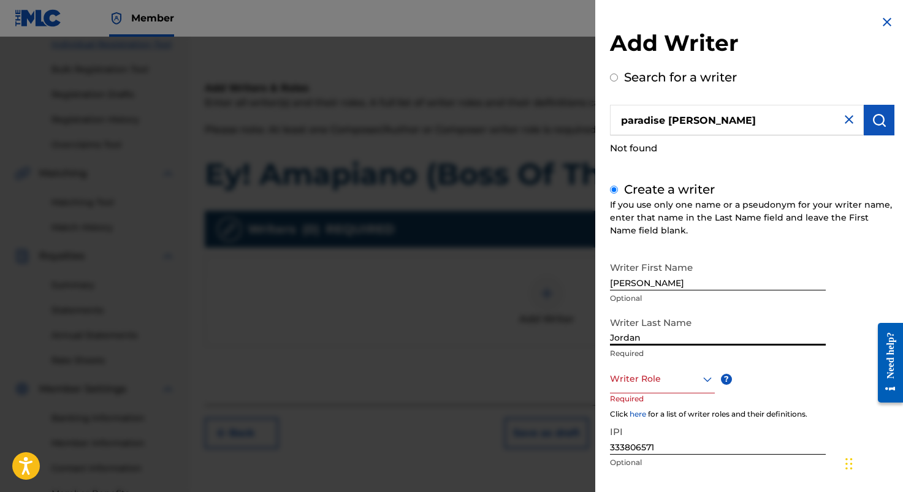
scroll to position [40, 0]
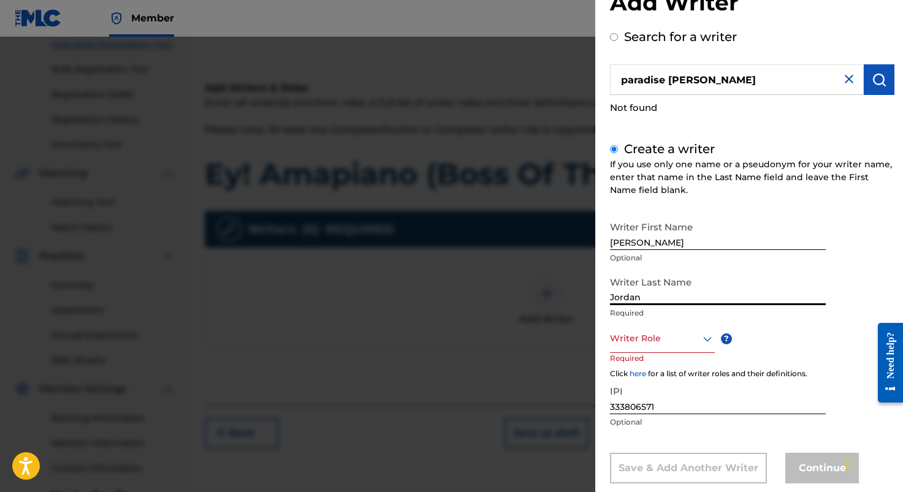
type input "Jordan"
click at [708, 340] on div "Writer Role" at bounding box center [662, 340] width 105 height 28
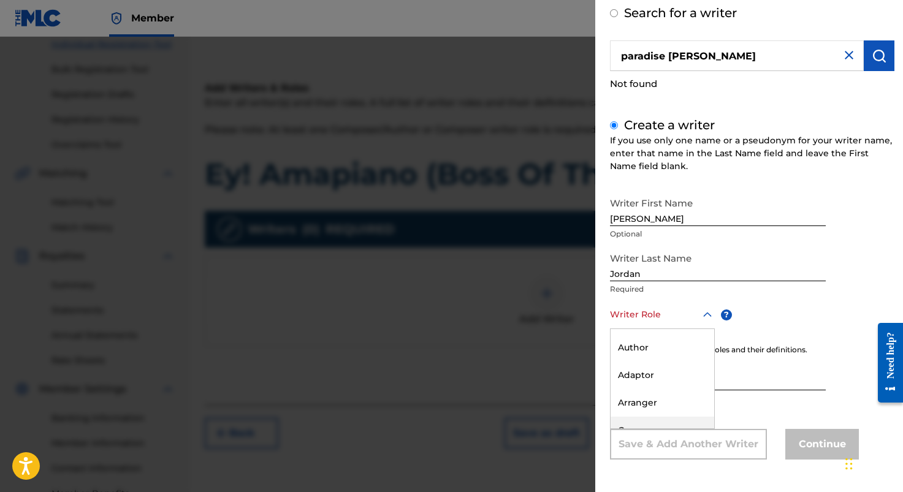
scroll to position [21, 0]
click at [646, 346] on div "Author" at bounding box center [663, 350] width 104 height 28
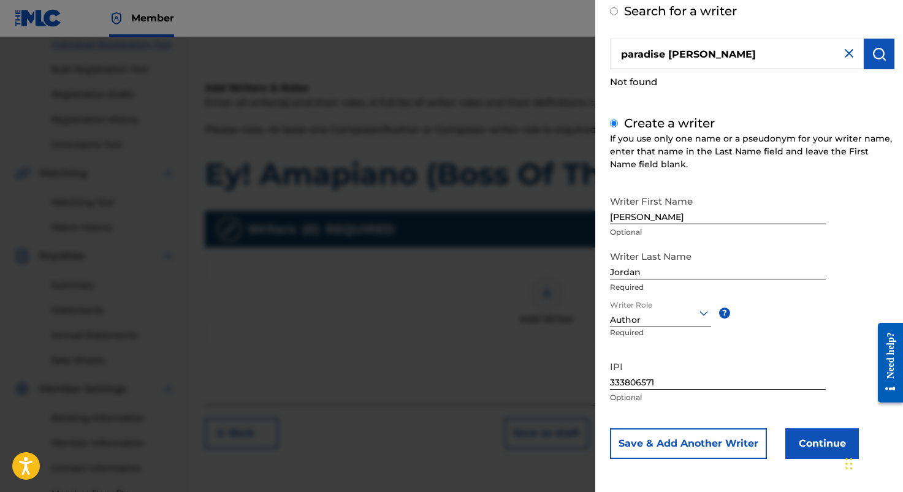
scroll to position [66, 0]
click at [825, 440] on button "Continue" at bounding box center [822, 444] width 74 height 31
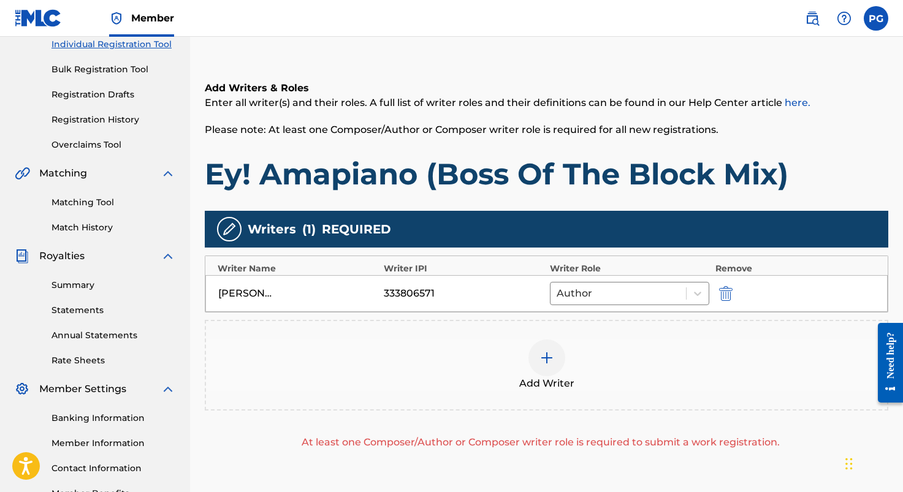
click at [546, 358] on img at bounding box center [547, 358] width 15 height 15
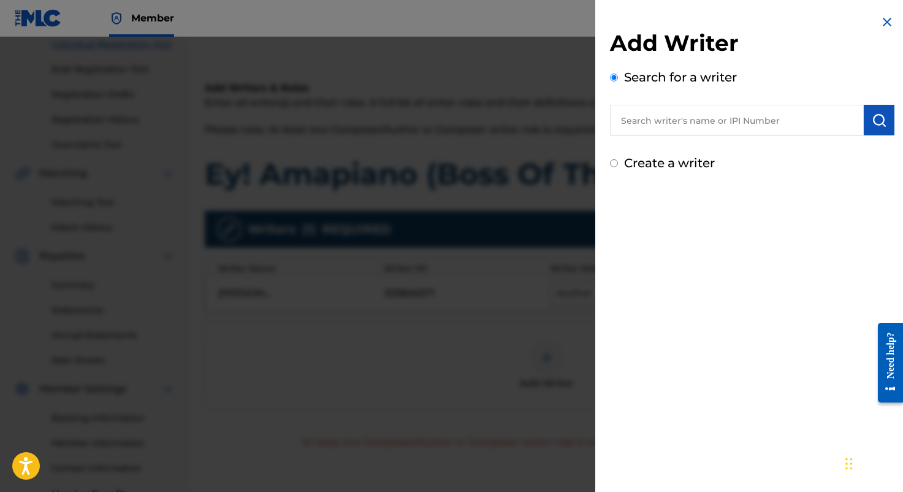
click at [656, 120] on input "text" at bounding box center [737, 120] width 254 height 31
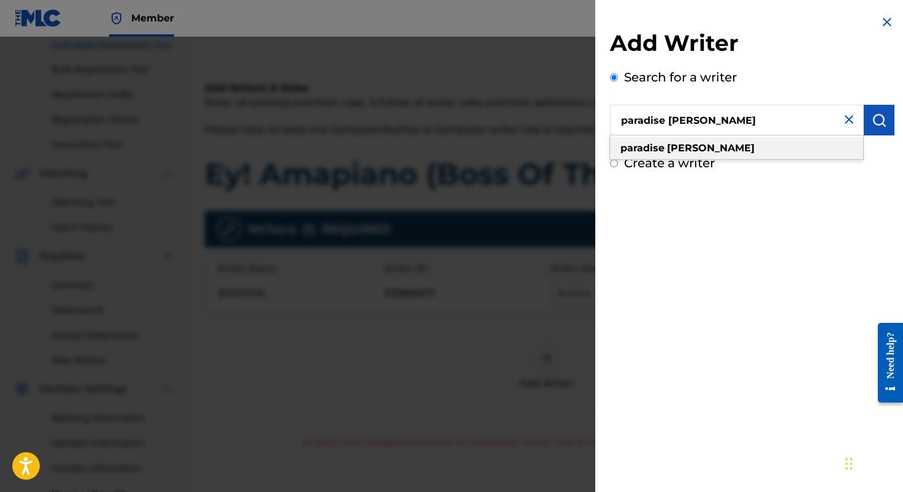
click at [642, 145] on strong "paradise" at bounding box center [643, 148] width 44 height 12
type input "paradise [PERSON_NAME]"
click at [876, 124] on img "submit" at bounding box center [879, 120] width 15 height 15
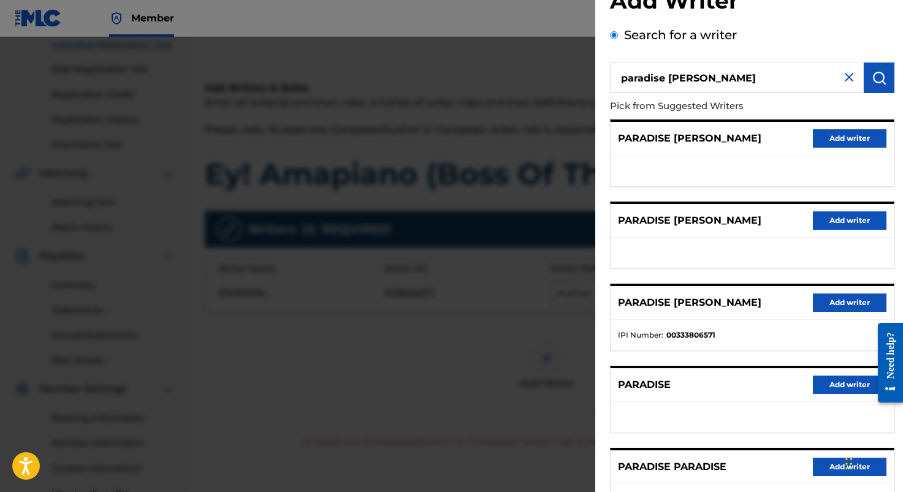
scroll to position [58, 0]
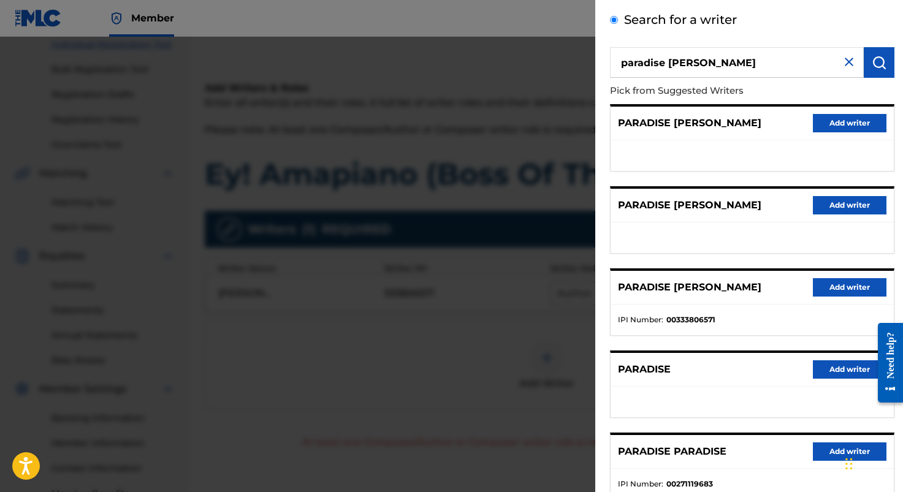
click at [841, 283] on button "Add writer" at bounding box center [850, 287] width 74 height 18
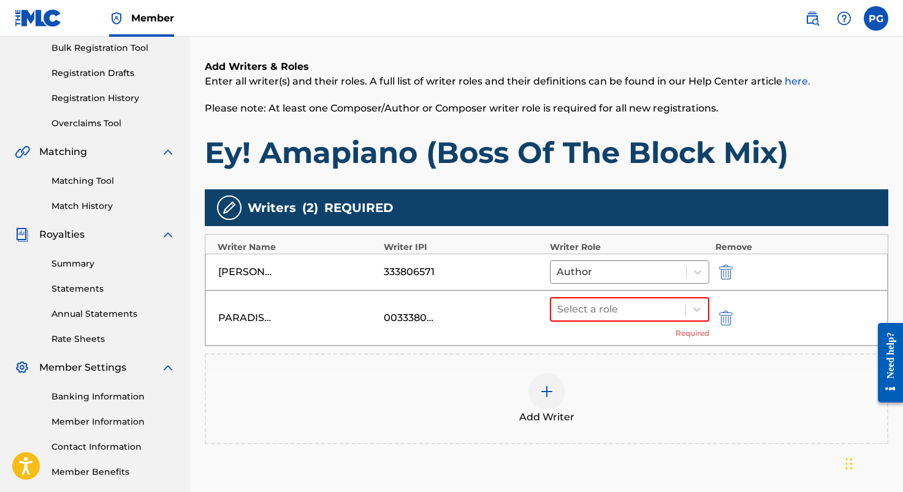
scroll to position [201, 0]
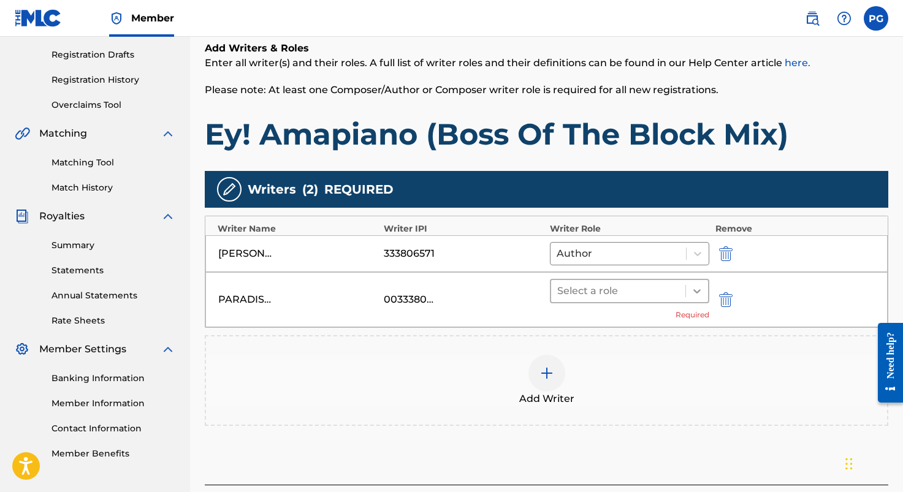
click at [694, 295] on icon at bounding box center [697, 291] width 12 height 12
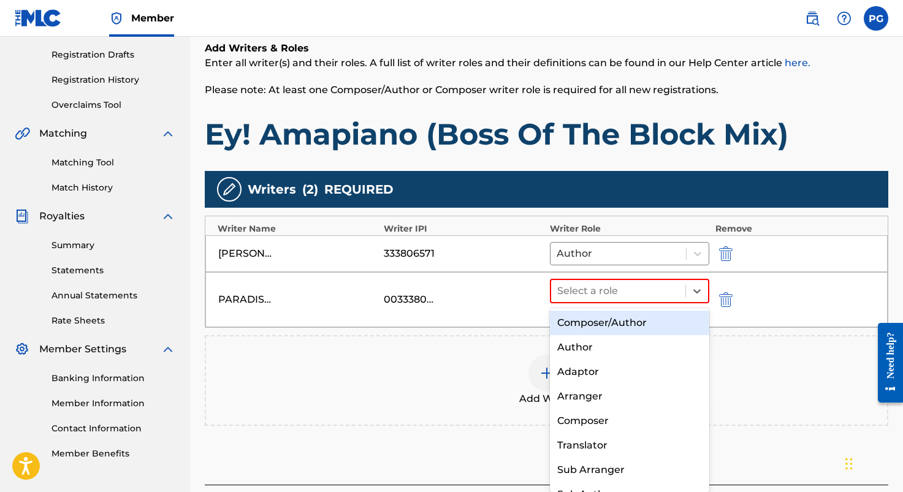
click at [630, 329] on div "Composer/Author" at bounding box center [629, 323] width 159 height 25
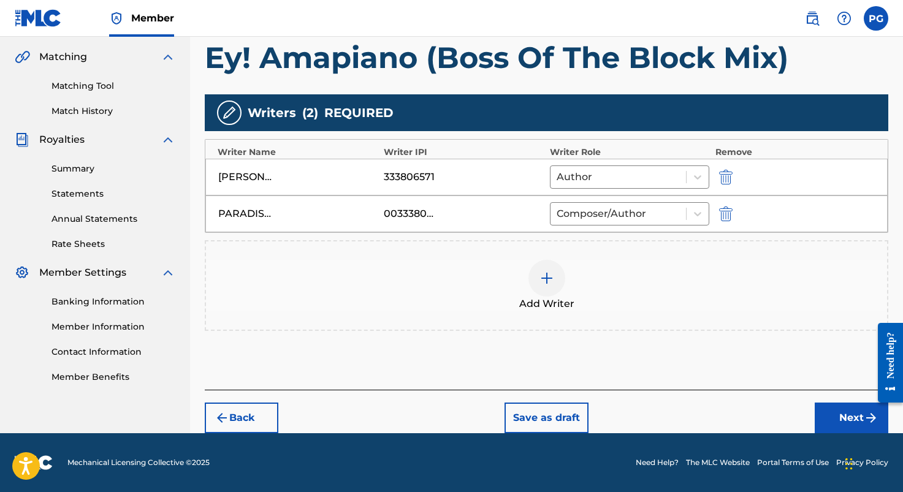
scroll to position [278, 0]
click at [402, 214] on div "00333806571" at bounding box center [411, 214] width 55 height 15
click at [850, 417] on button "Next" at bounding box center [852, 418] width 74 height 31
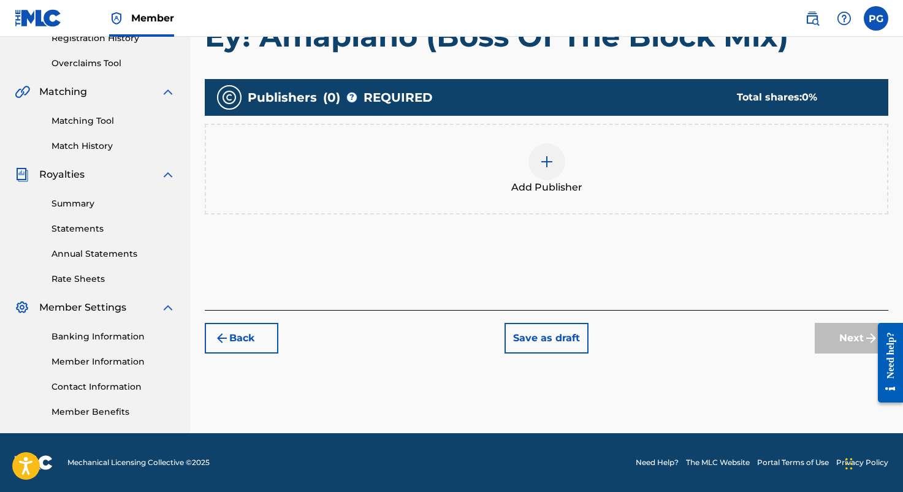
click at [556, 160] on div at bounding box center [547, 161] width 37 height 37
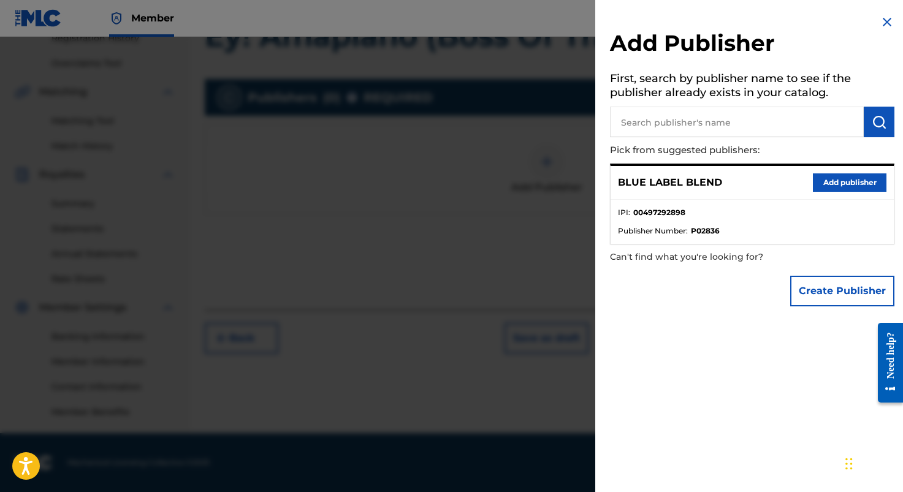
click at [851, 181] on button "Add publisher" at bounding box center [850, 183] width 74 height 18
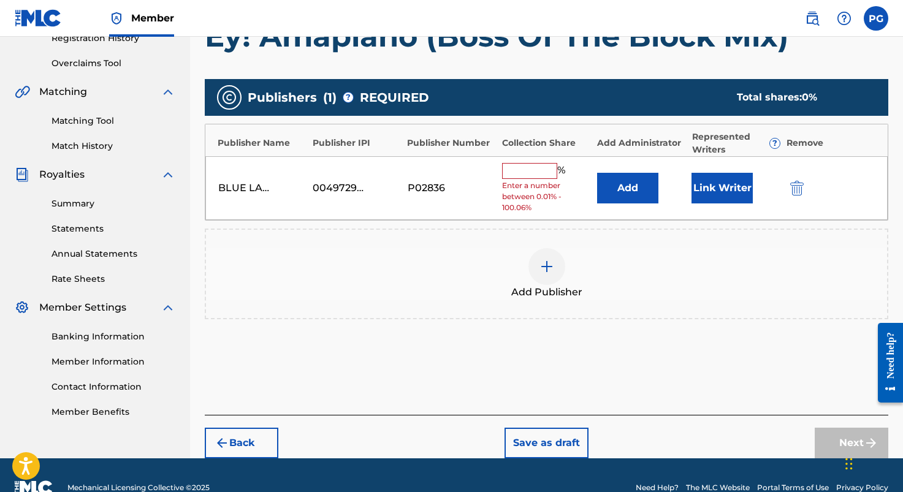
click at [547, 174] on input "text" at bounding box center [529, 171] width 55 height 16
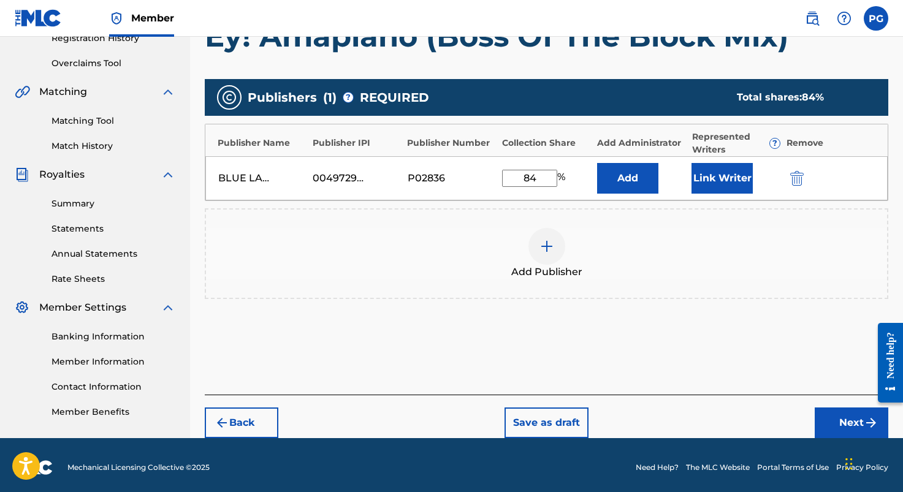
type input "84"
click at [746, 258] on div "Add Publisher" at bounding box center [546, 254] width 681 height 52
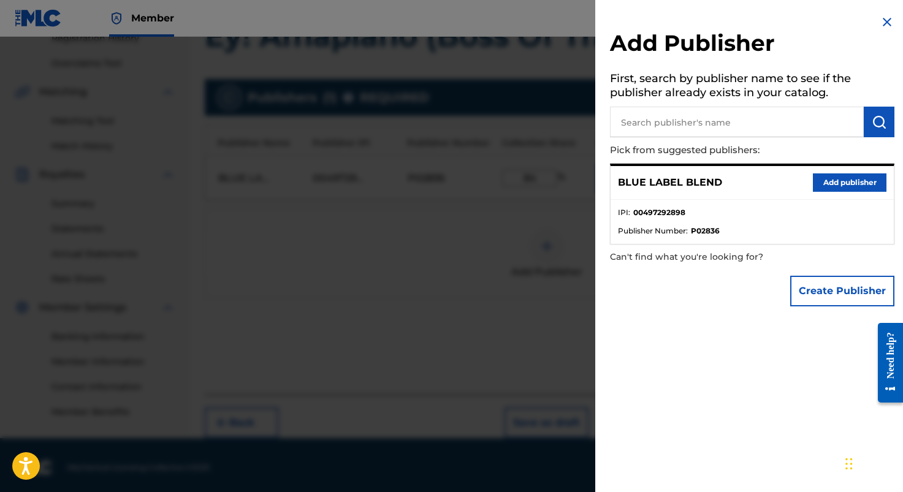
click at [845, 180] on button "Add publisher" at bounding box center [850, 183] width 74 height 18
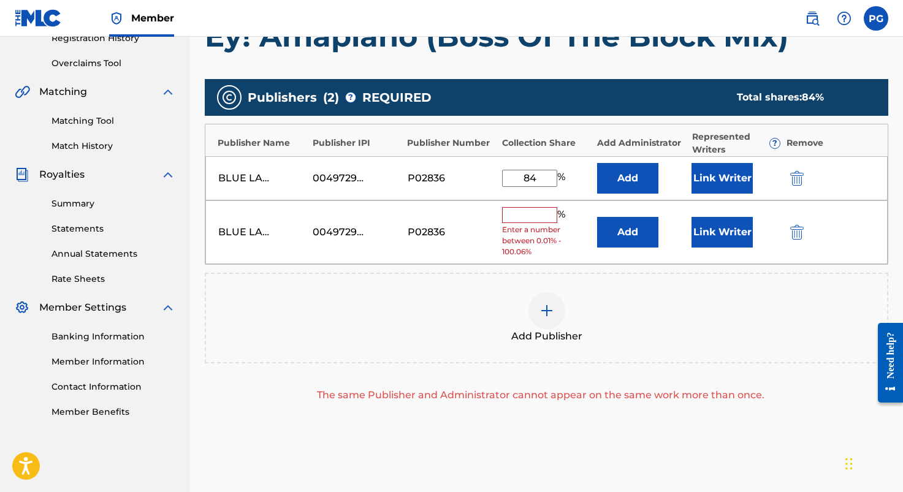
click at [793, 231] on img "submit" at bounding box center [796, 232] width 13 height 15
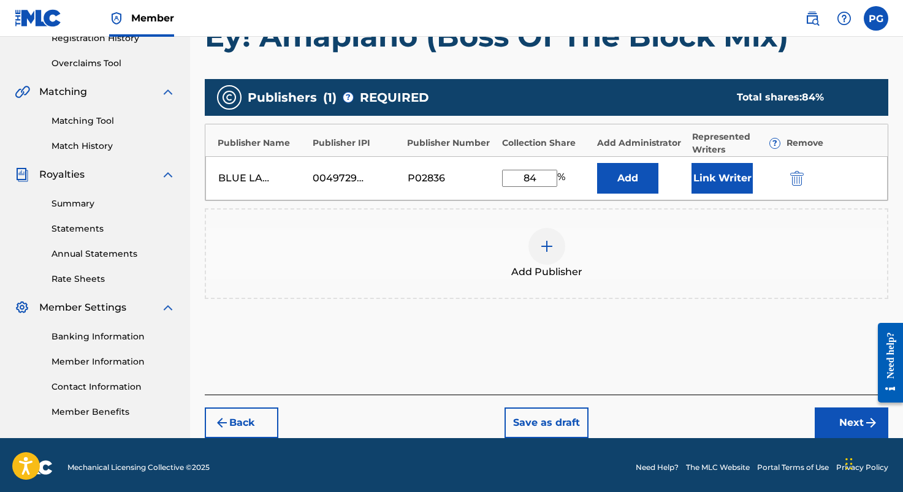
click at [845, 421] on button "Next" at bounding box center [852, 423] width 74 height 31
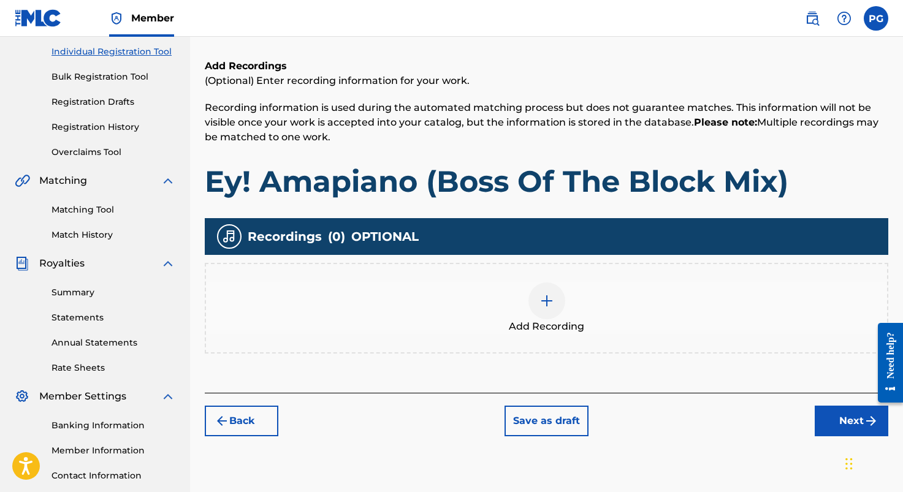
scroll to position [208, 0]
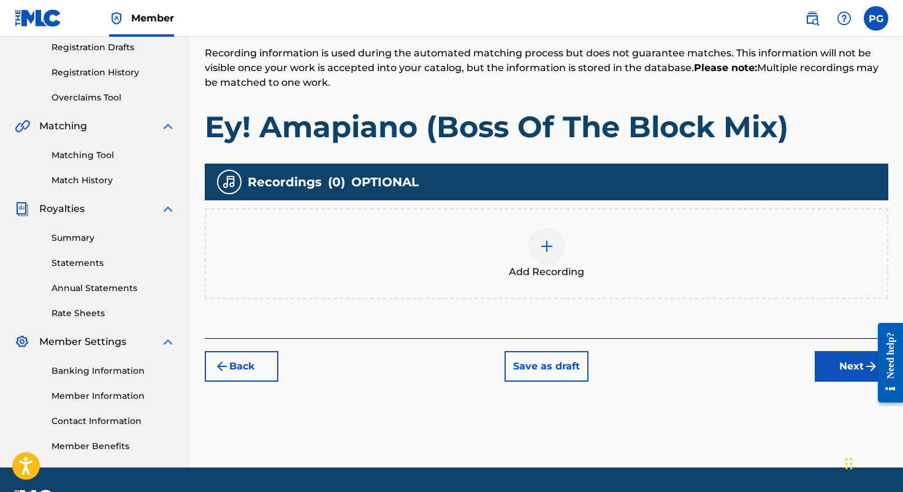
click at [546, 251] on img at bounding box center [547, 246] width 15 height 15
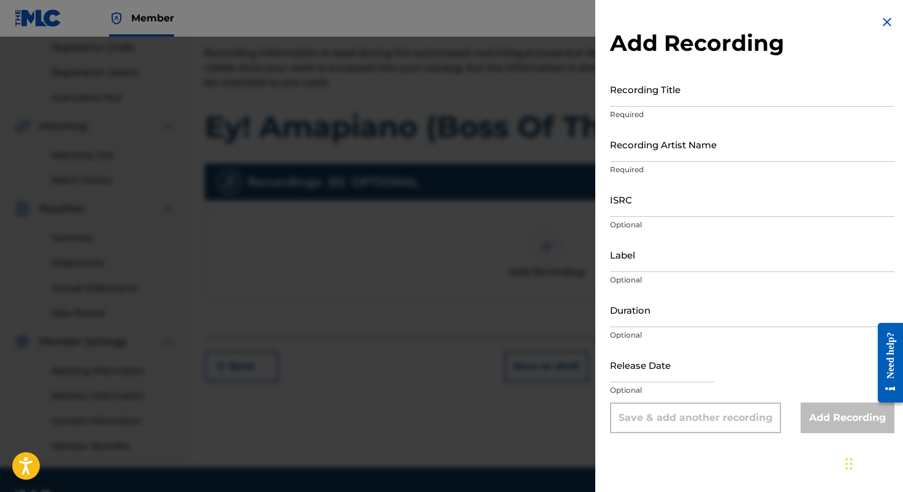
click at [621, 99] on input "Recording Title" at bounding box center [752, 89] width 285 height 35
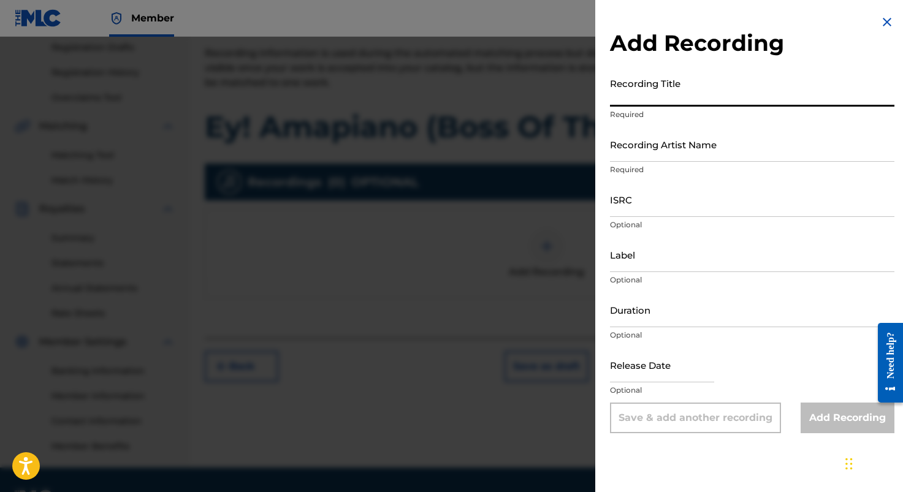
click at [662, 93] on input "Recording Title" at bounding box center [752, 89] width 285 height 35
paste input "Ey! Amapiano (Boss Of The Block Mix)"
type input "Ey! Amapiano (Boss Of The Block Mix)"
click at [653, 151] on input "Recording Artist Name" at bounding box center [752, 144] width 285 height 35
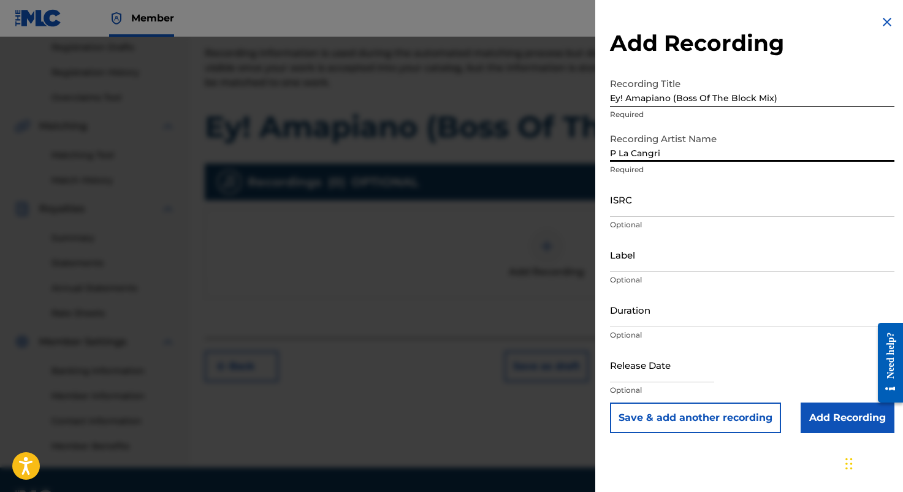
type input "P La Cangri"
click at [648, 207] on input "ISRC" at bounding box center [752, 199] width 285 height 35
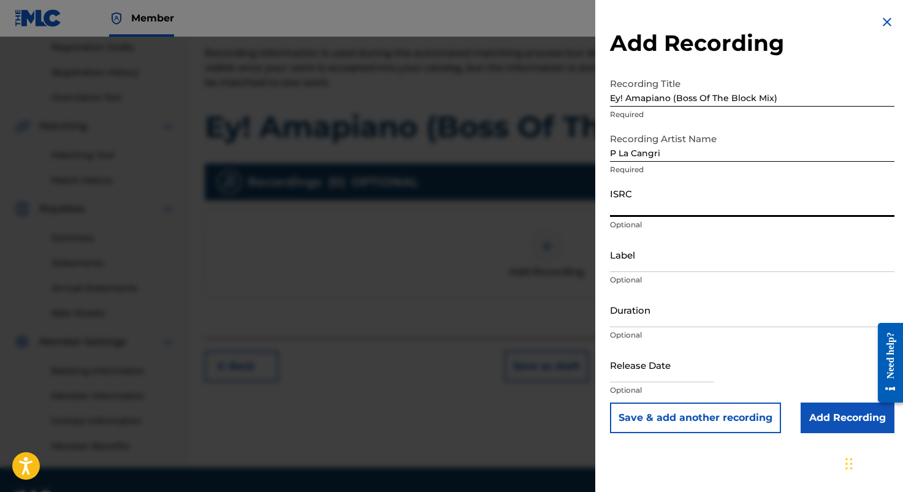
paste input "USNCD2400001"
type input "USNCD2400001"
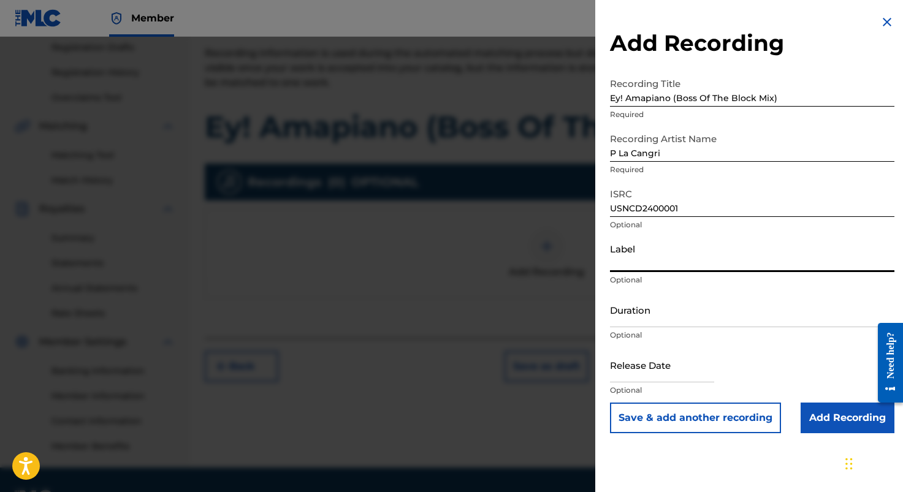
click at [627, 261] on input "Label" at bounding box center [752, 254] width 285 height 35
type input "[PERSON_NAME] Enterprises"
click at [663, 359] on input "text" at bounding box center [662, 365] width 104 height 35
select select "7"
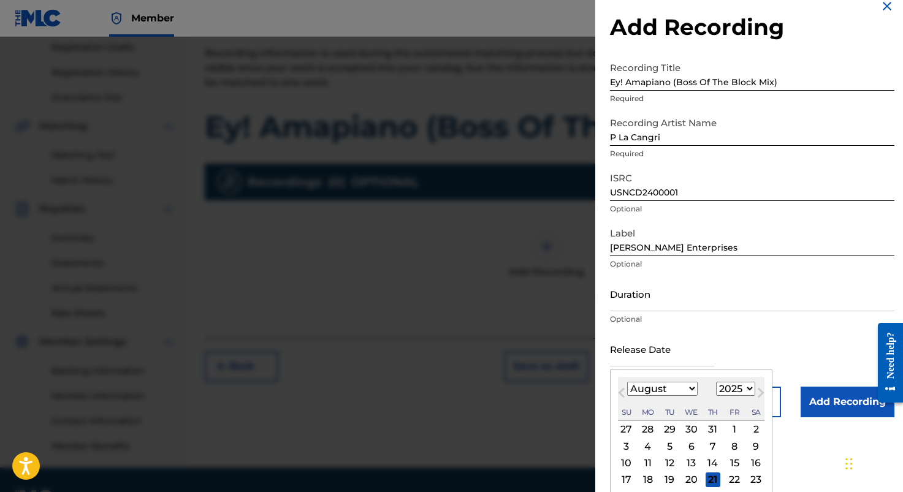
scroll to position [20, 0]
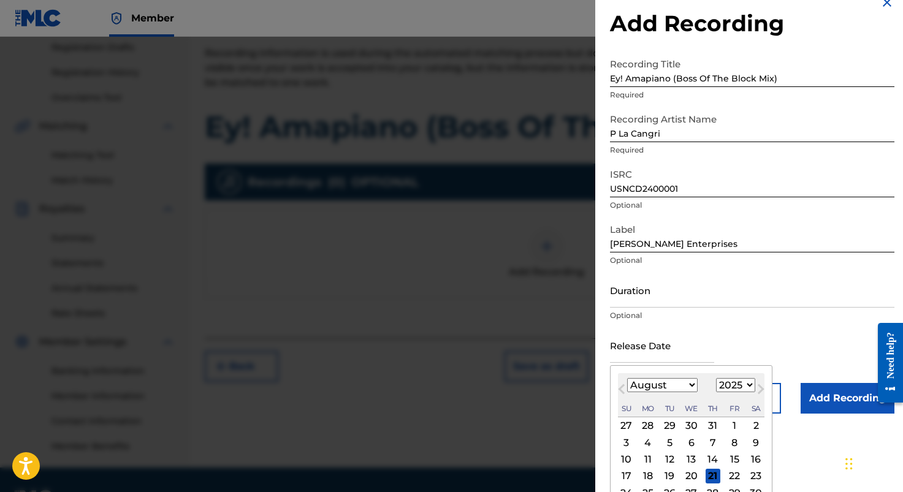
select select "2024"
select select "2"
click at [727, 427] on div "1" at bounding box center [734, 426] width 15 height 15
type input "[DATE]"
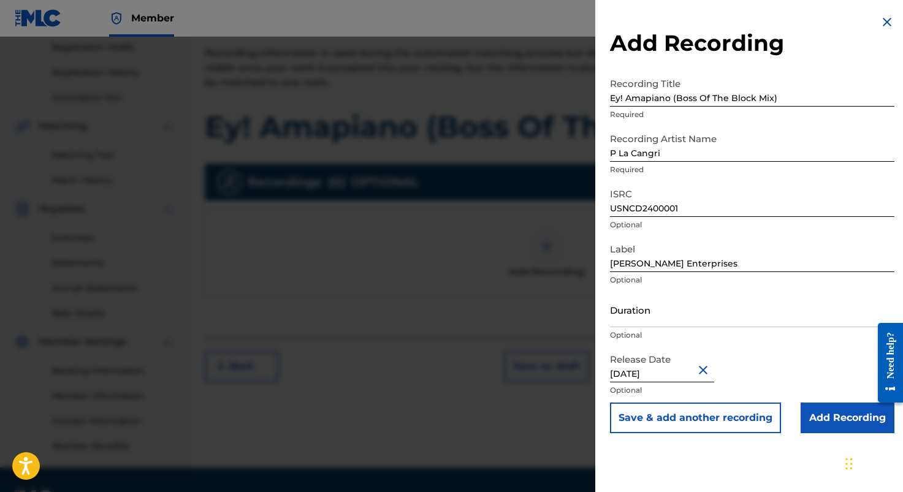
scroll to position [0, 0]
click at [847, 418] on input "Add Recording" at bounding box center [848, 418] width 94 height 31
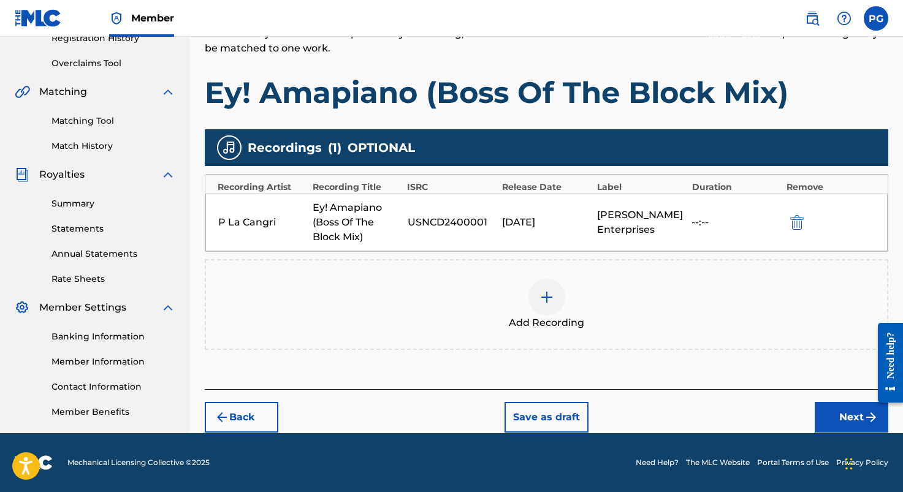
scroll to position [243, 0]
click at [847, 416] on button "Next" at bounding box center [852, 417] width 74 height 31
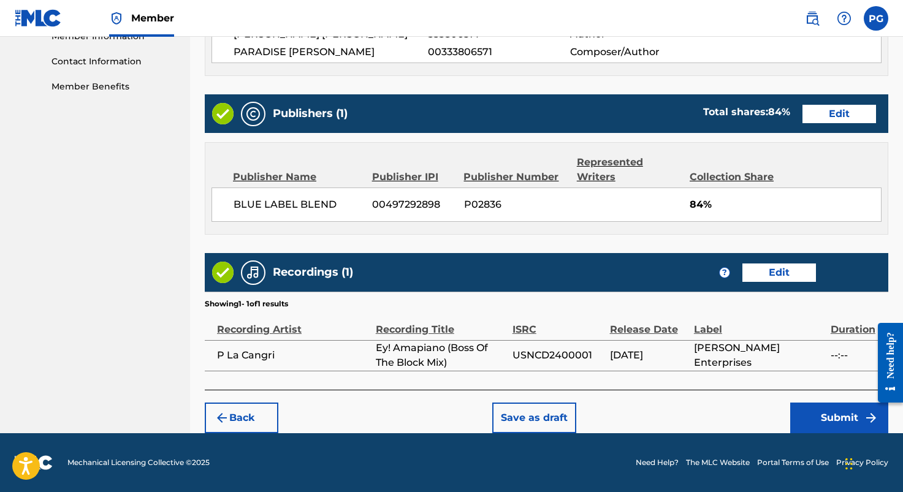
scroll to position [567, 0]
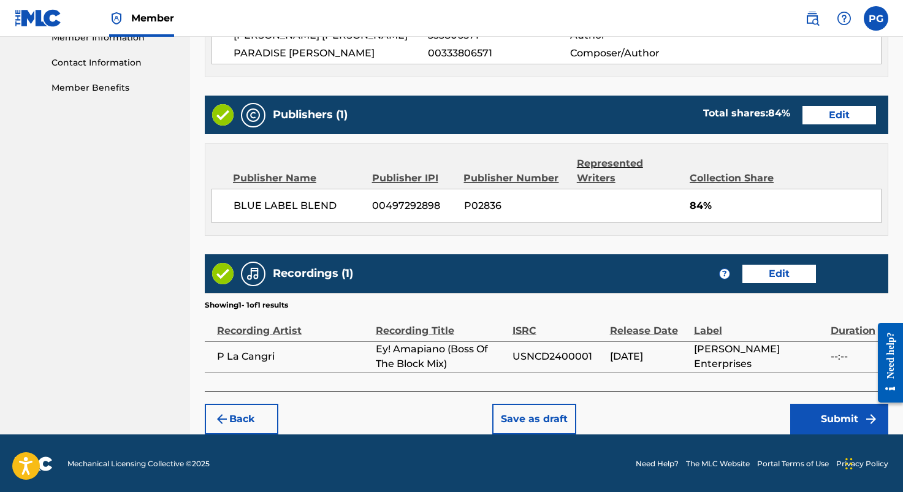
click at [842, 416] on button "Submit" at bounding box center [839, 419] width 98 height 31
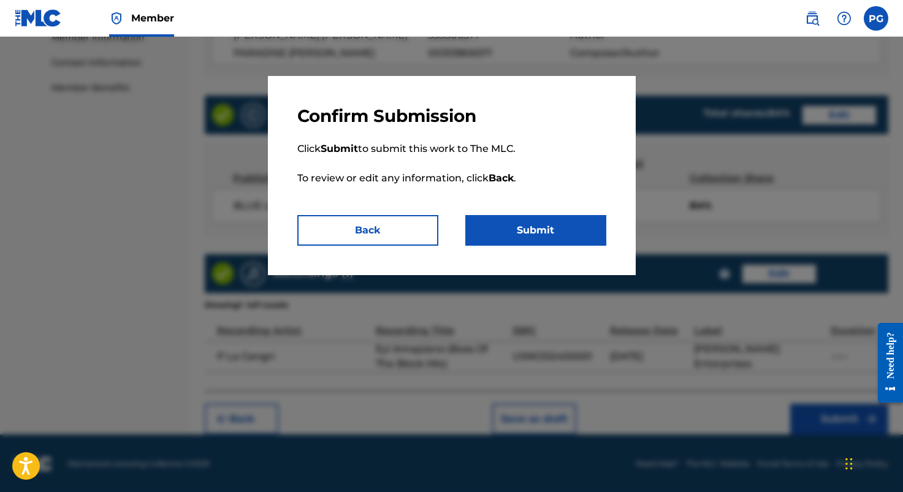
click at [537, 235] on button "Submit" at bounding box center [535, 230] width 141 height 31
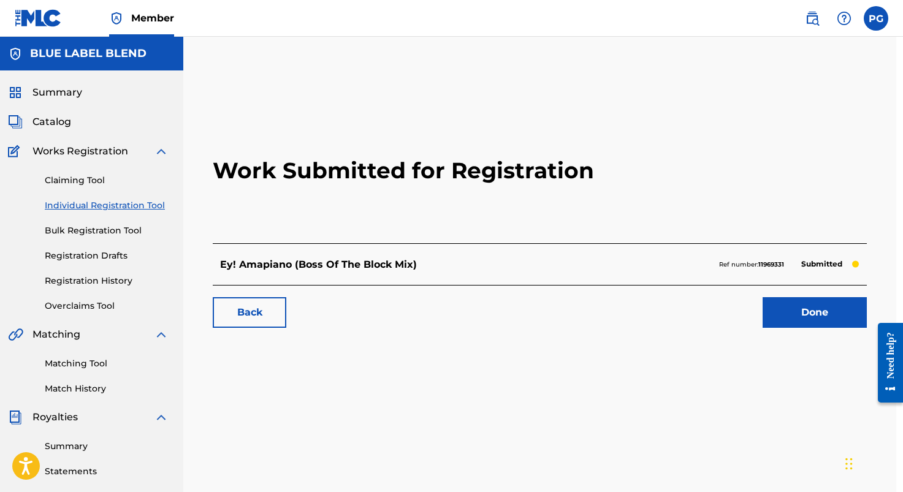
scroll to position [0, 7]
click at [806, 314] on link "Done" at bounding box center [815, 312] width 104 height 31
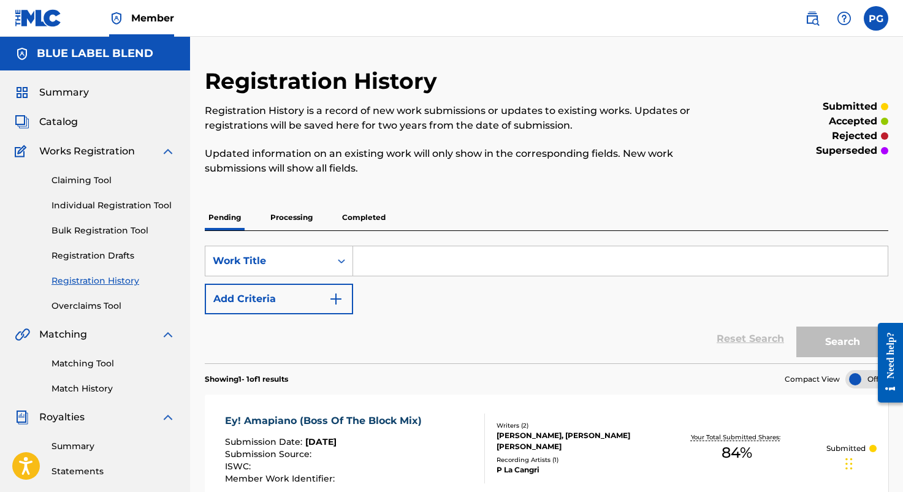
click at [67, 90] on span "Summary" at bounding box center [64, 92] width 50 height 15
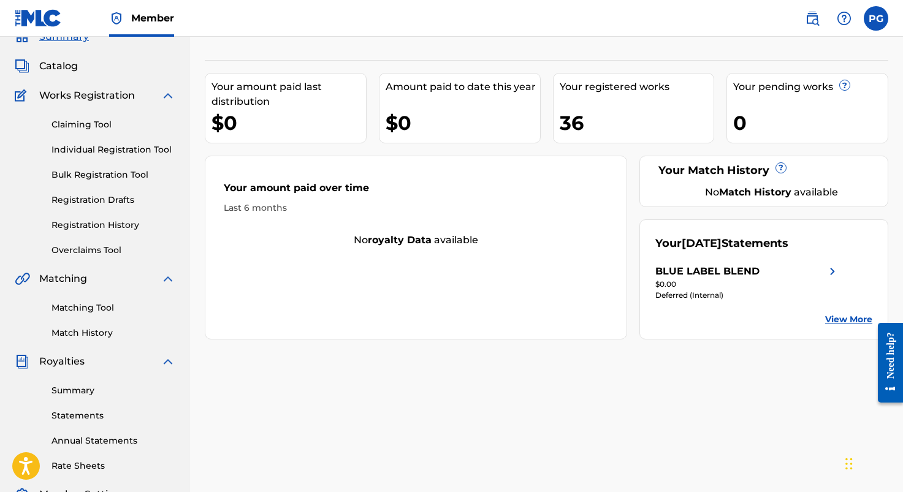
scroll to position [58, 0]
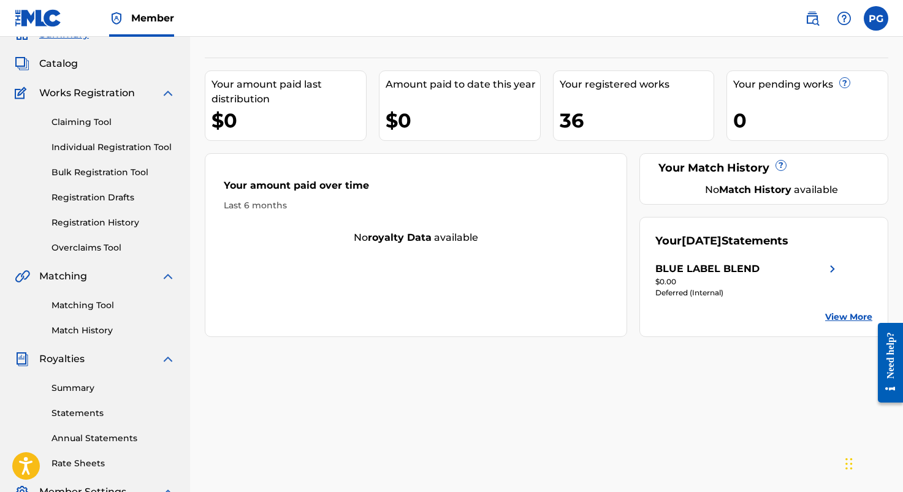
click at [56, 279] on span "Matching" at bounding box center [63, 276] width 48 height 15
click at [75, 300] on link "Matching Tool" at bounding box center [114, 305] width 124 height 13
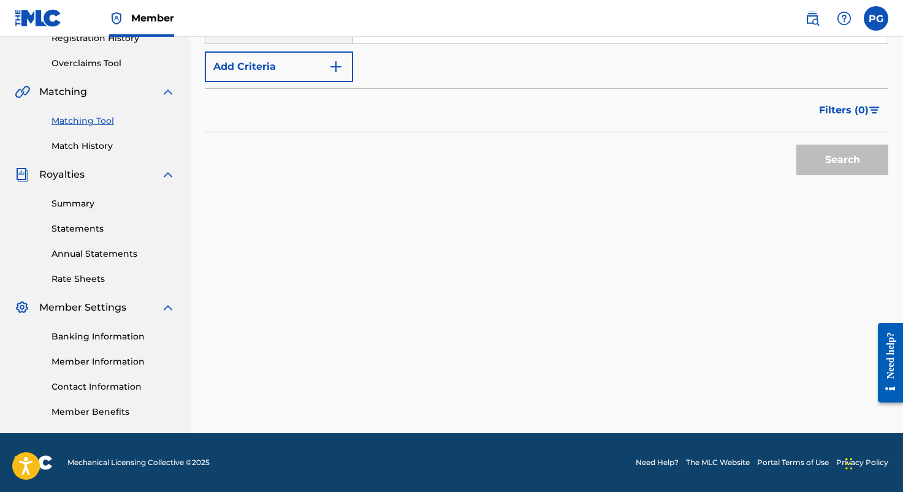
scroll to position [243, 0]
click at [107, 415] on link "Member Benefits" at bounding box center [114, 412] width 124 height 13
